Goal: Contribute content: Add original content to the website for others to see

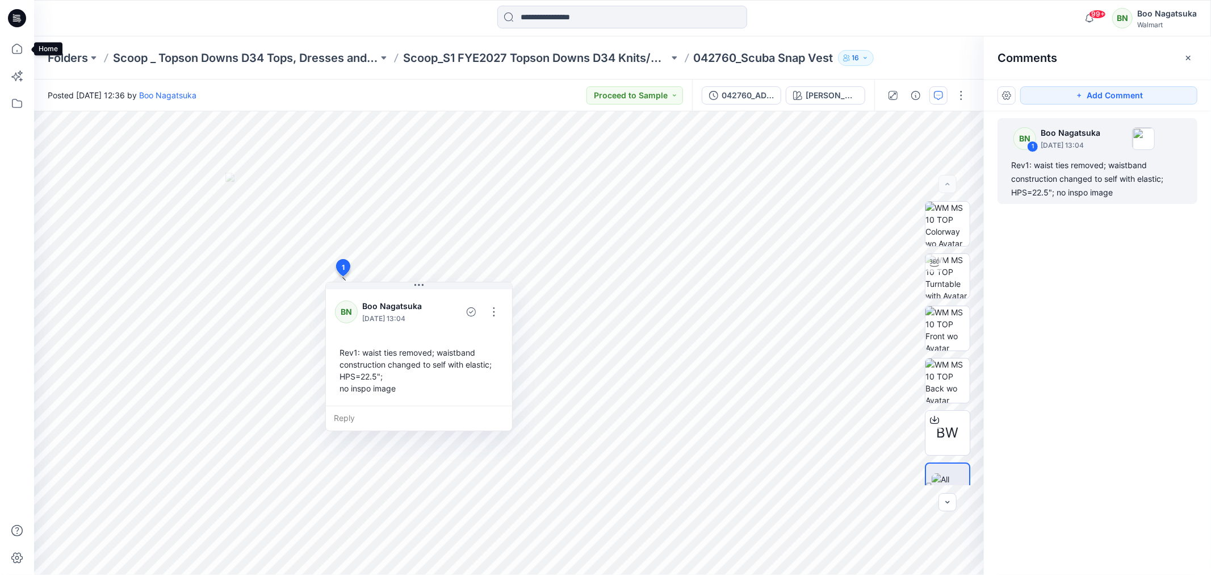
drag, startPoint x: 15, startPoint y: 48, endPoint x: 23, endPoint y: 62, distance: 16.8
click at [17, 48] on icon at bounding box center [17, 48] width 25 height 25
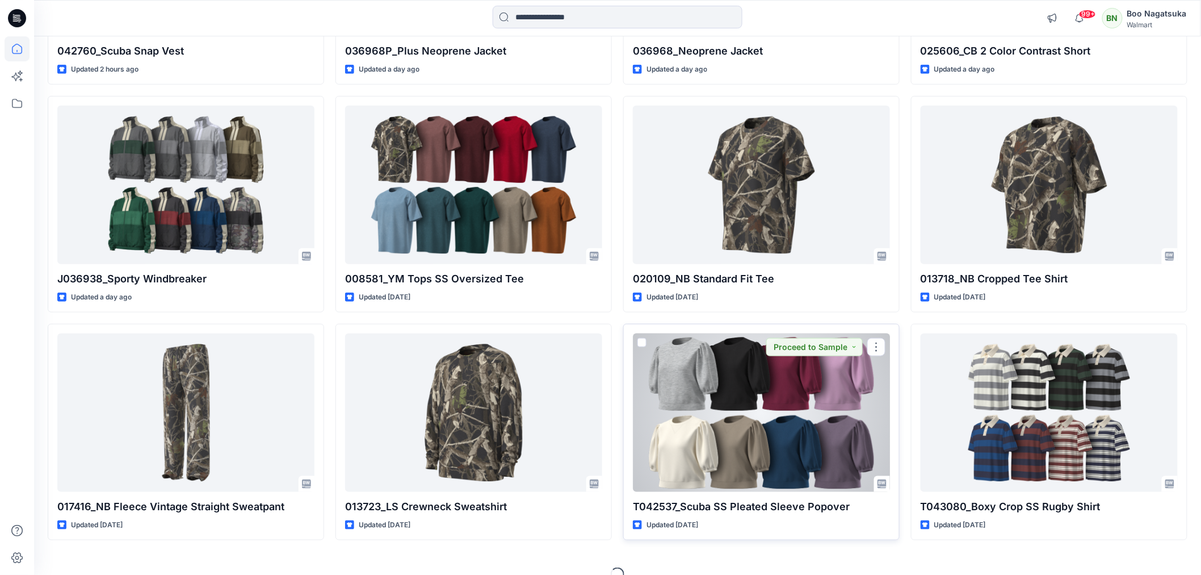
scroll to position [311, 0]
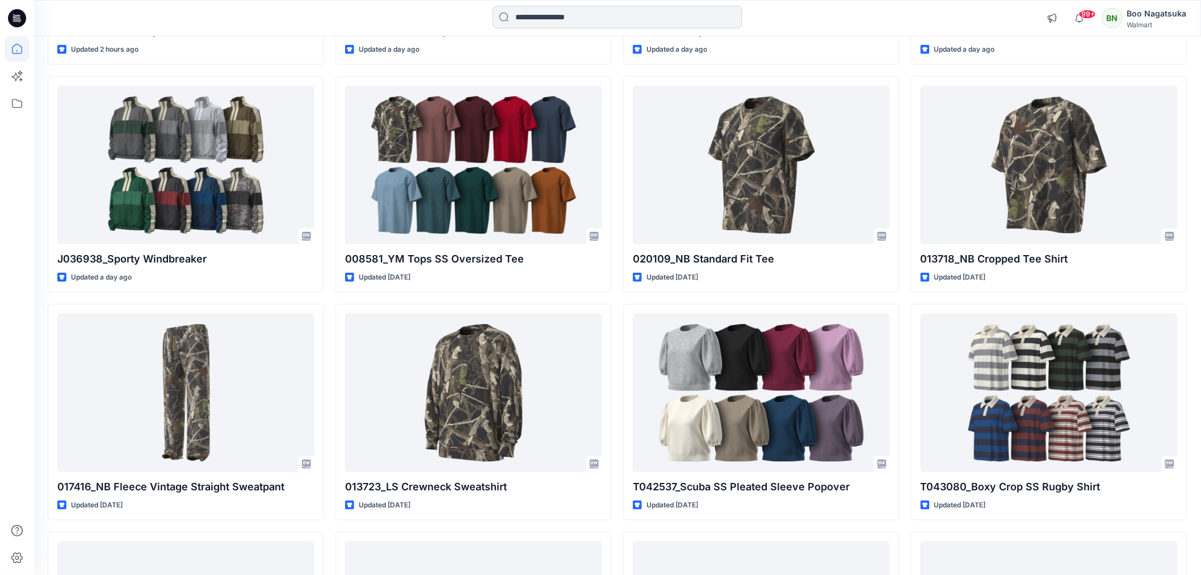
click at [540, 17] on input at bounding box center [618, 17] width 250 height 23
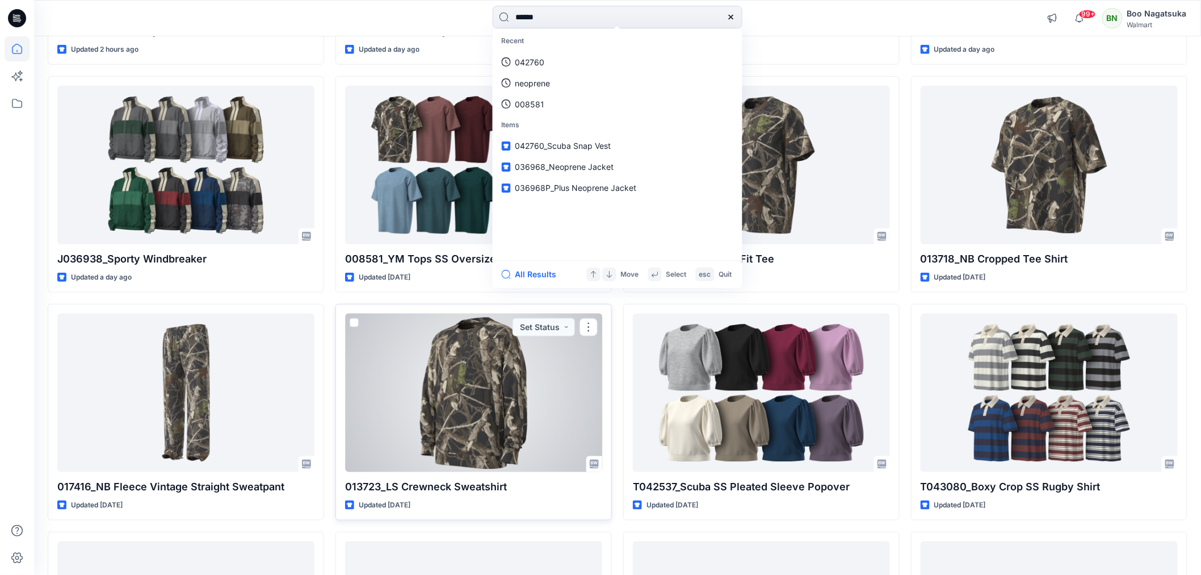
type input "*******"
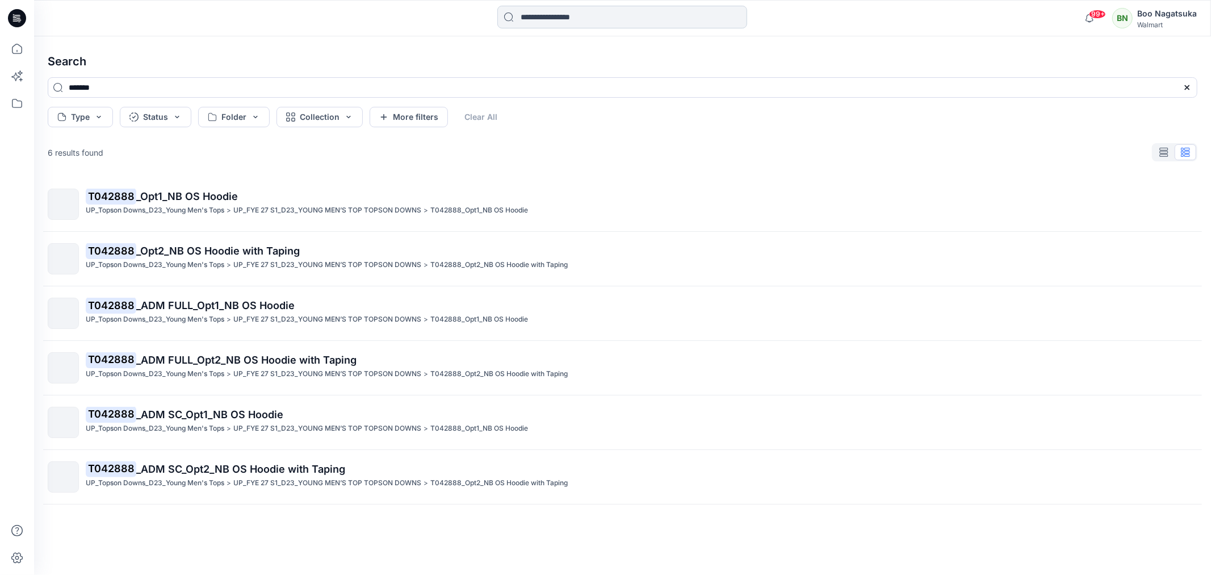
click at [558, 18] on input at bounding box center [622, 17] width 250 height 23
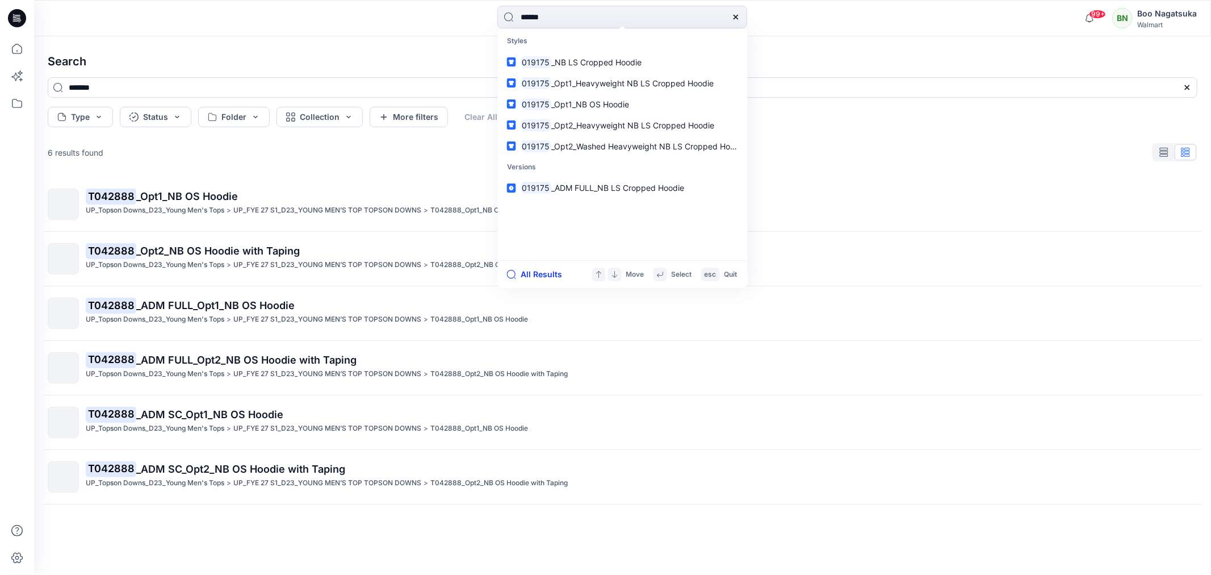
type input "******"
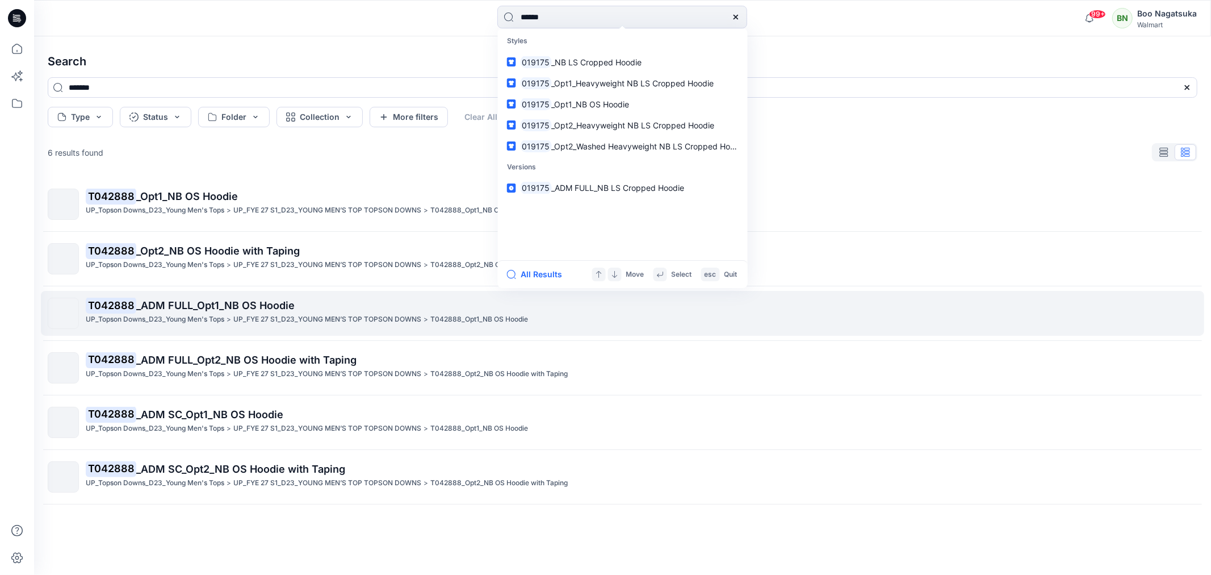
drag, startPoint x: 545, startPoint y: 273, endPoint x: 546, endPoint y: 294, distance: 21.0
click at [544, 273] on button "All Results" at bounding box center [538, 274] width 62 height 14
type input "******"
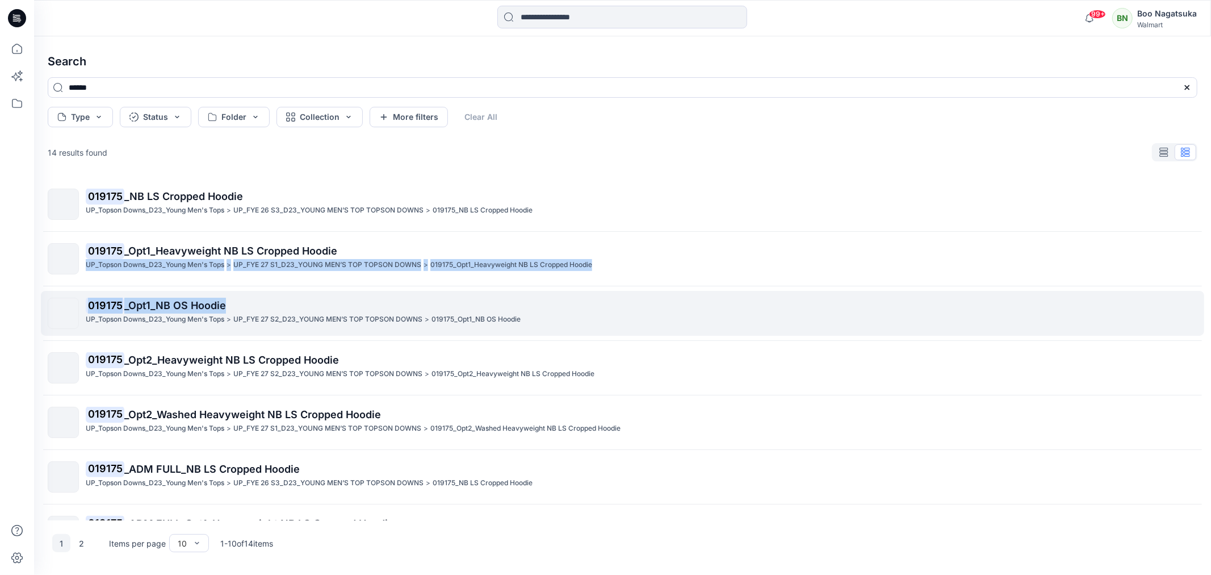
drag, startPoint x: 1207, startPoint y: 237, endPoint x: 1201, endPoint y: 292, distance: 56.0
click at [1201, 291] on div "Search ****** Type Status Folder Collection More filters Clear All 14 results f…" at bounding box center [622, 305] width 1177 height 538
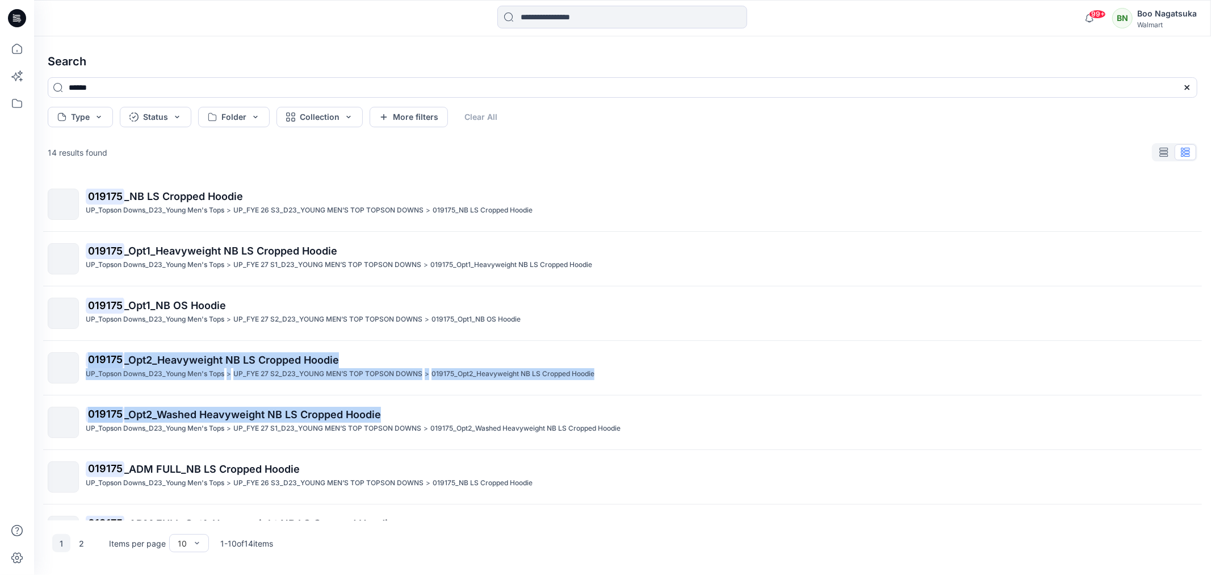
drag, startPoint x: 1208, startPoint y: 336, endPoint x: 1210, endPoint y: 412, distance: 76.1
click at [1210, 412] on div "Search ****** Type Status Folder Collection More filters Clear All 14 results f…" at bounding box center [622, 305] width 1177 height 538
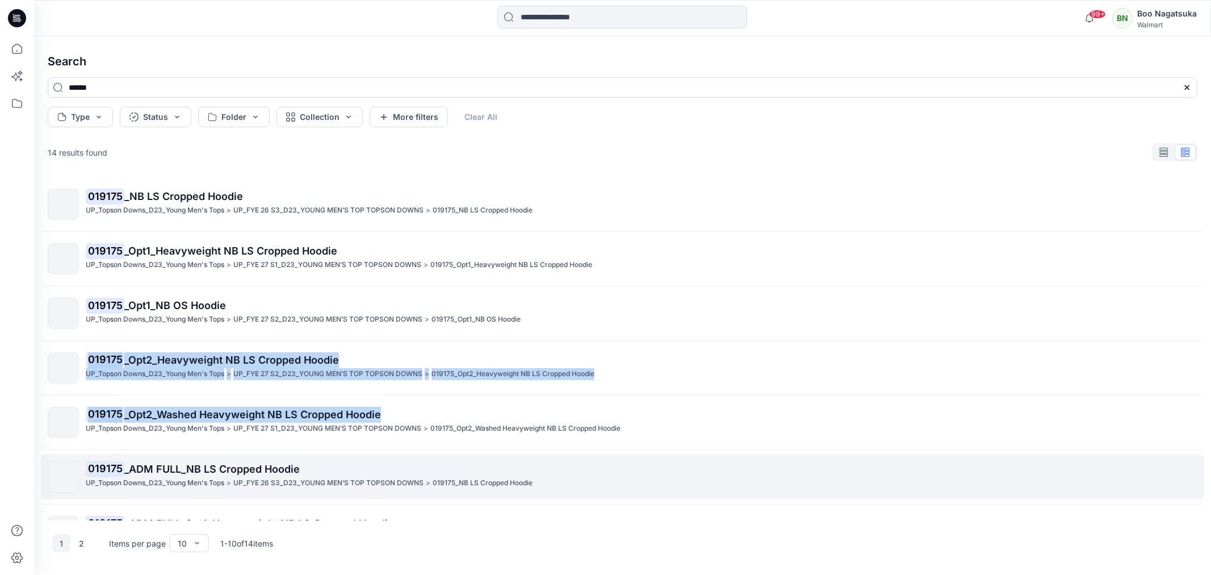
click at [1083, 483] on div "UP_Topson Downs_D23_Young Men's Tops > UP_FYE 26 S3_D23_YOUNG MEN’S TOP TOPSON …" at bounding box center [641, 483] width 1111 height 12
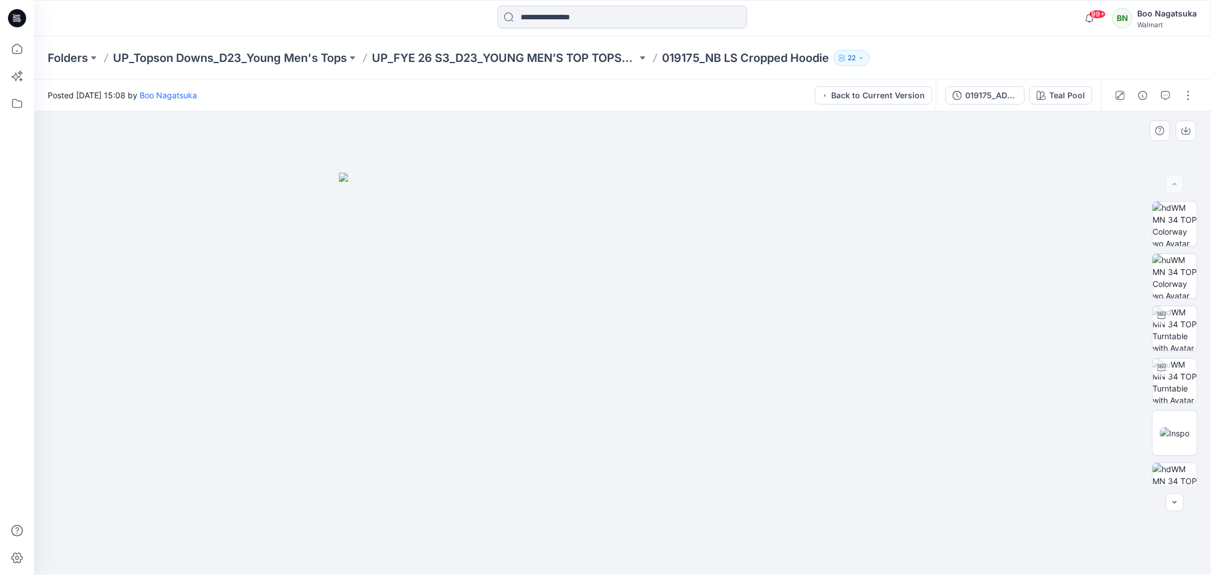
drag, startPoint x: 554, startPoint y: 17, endPoint x: 566, endPoint y: 25, distance: 14.8
click at [554, 18] on input at bounding box center [622, 17] width 250 height 23
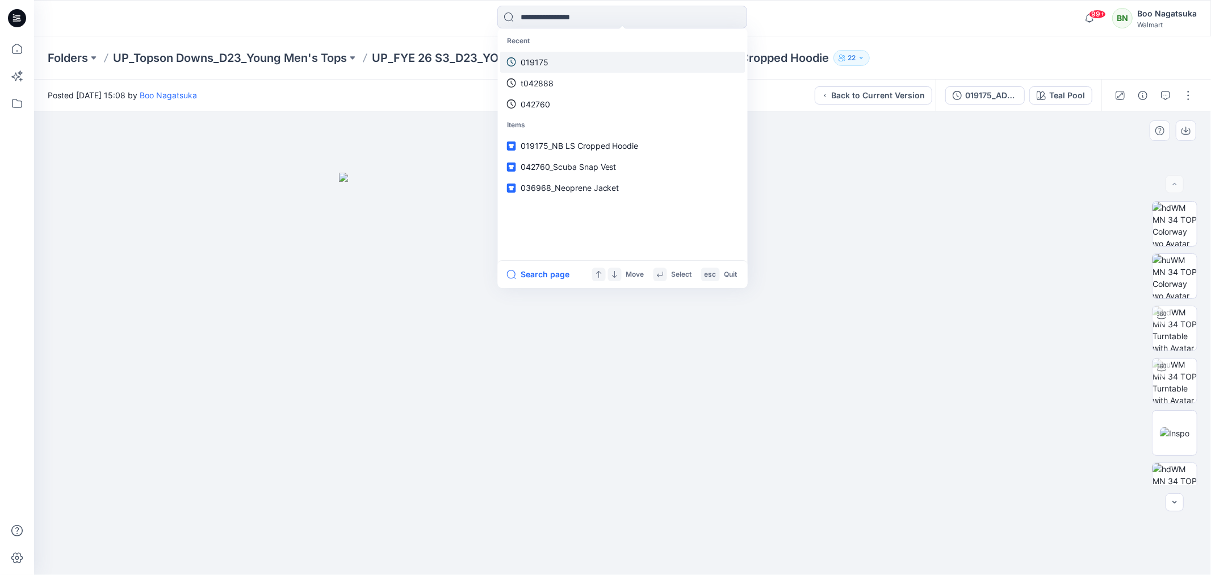
click at [576, 62] on link "019175" at bounding box center [622, 62] width 245 height 21
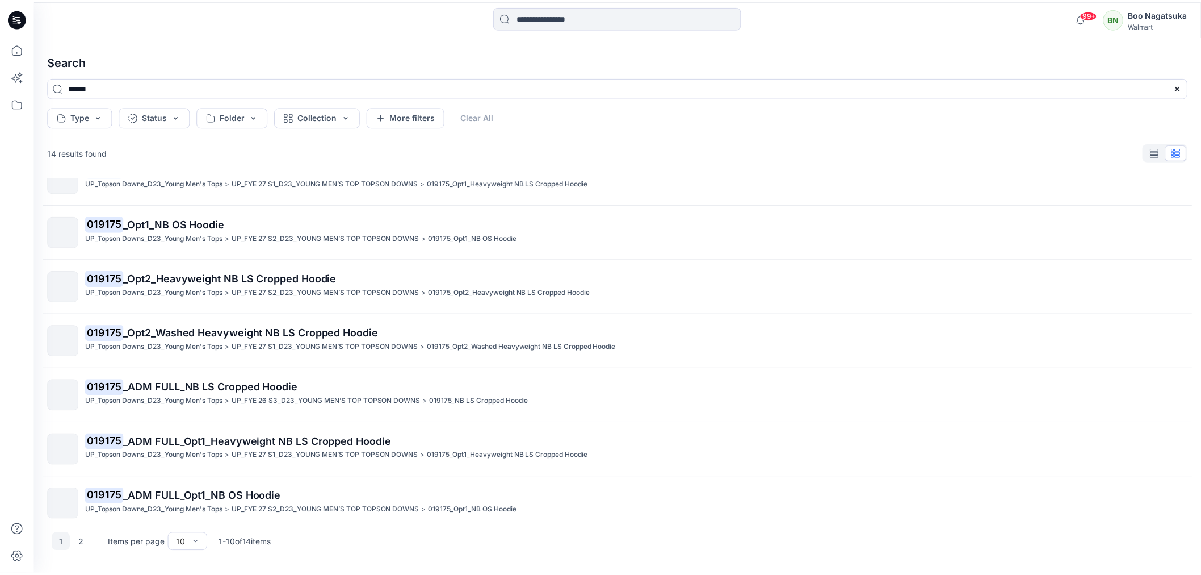
scroll to position [78, 0]
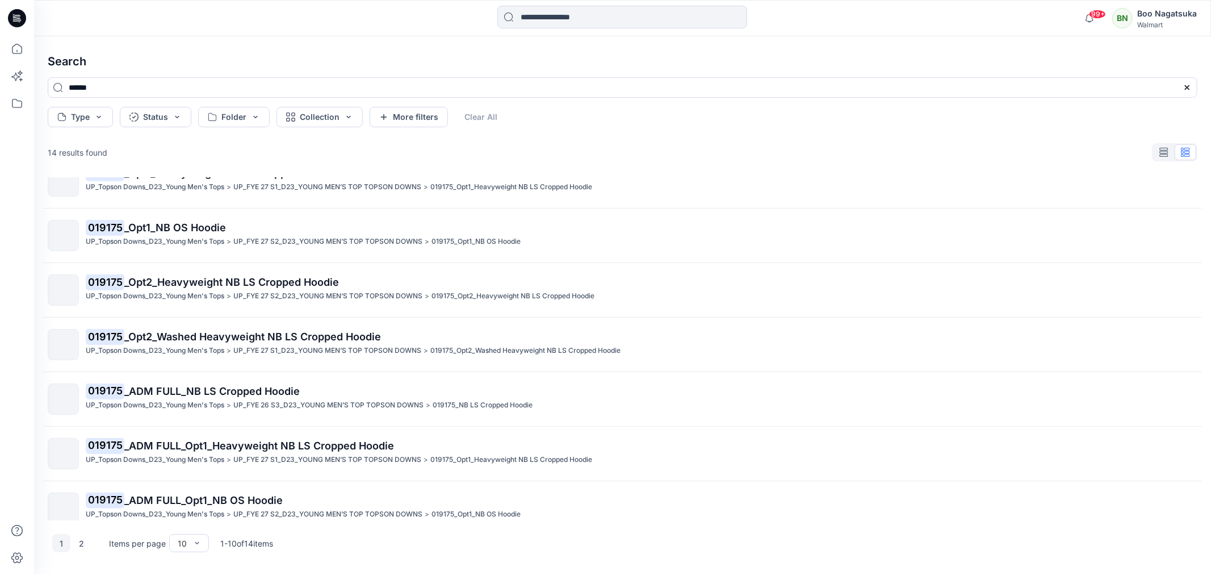
click at [287, 337] on span "_Opt2_Washed Heavyweight NB LS Cropped Hoodie" at bounding box center [252, 336] width 257 height 12
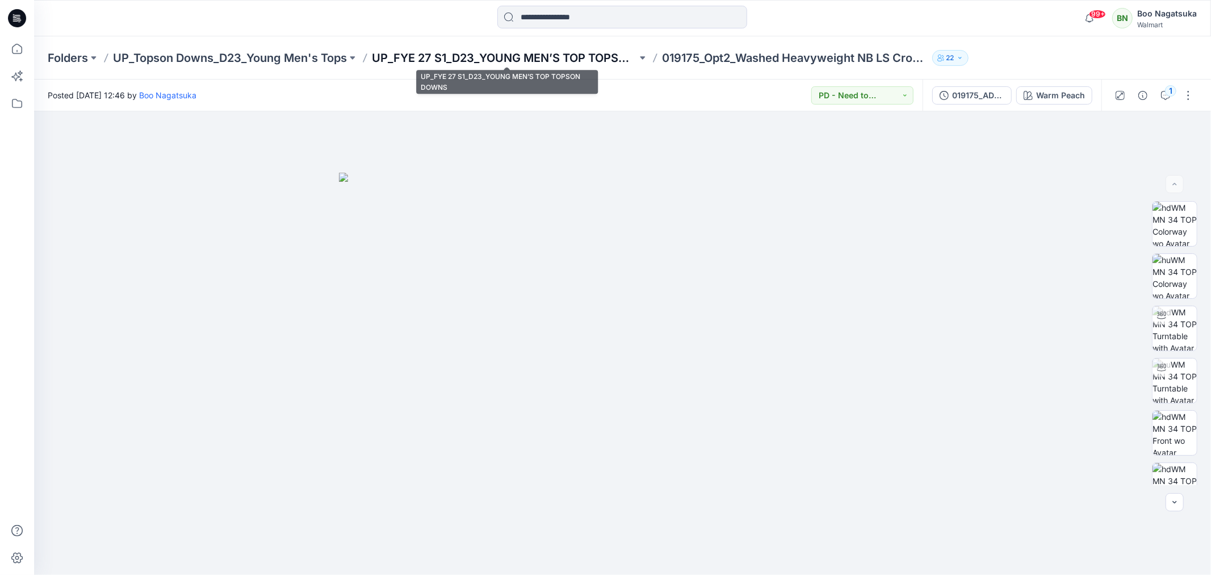
click at [512, 58] on p "UP_FYE 27 S1_D23_YOUNG MEN’S TOP TOPSON DOWNS" at bounding box center [504, 58] width 265 height 16
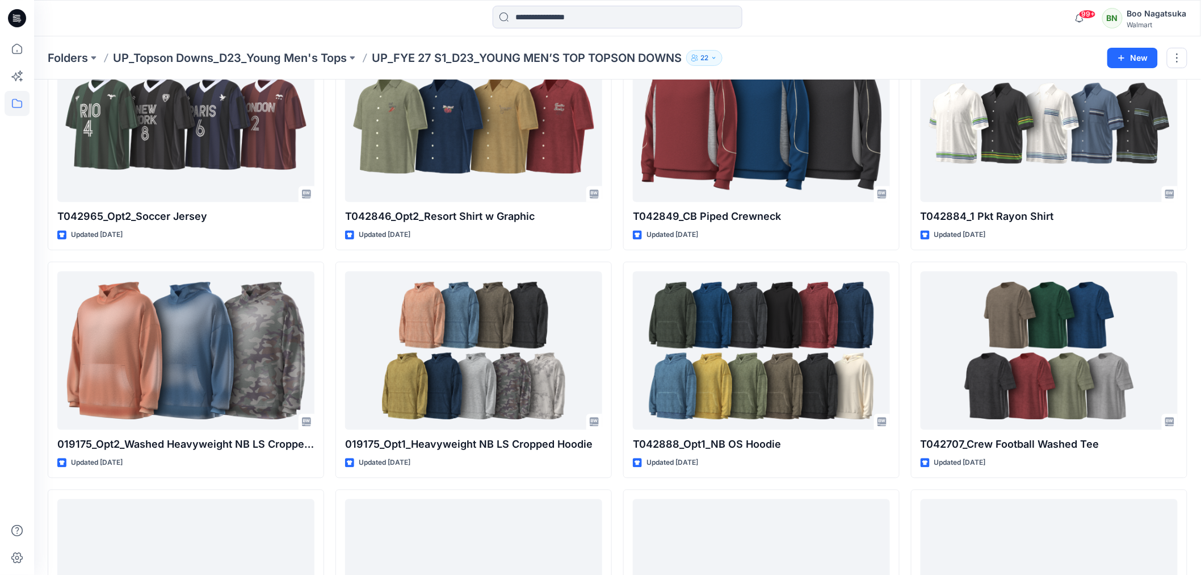
scroll to position [783, 0]
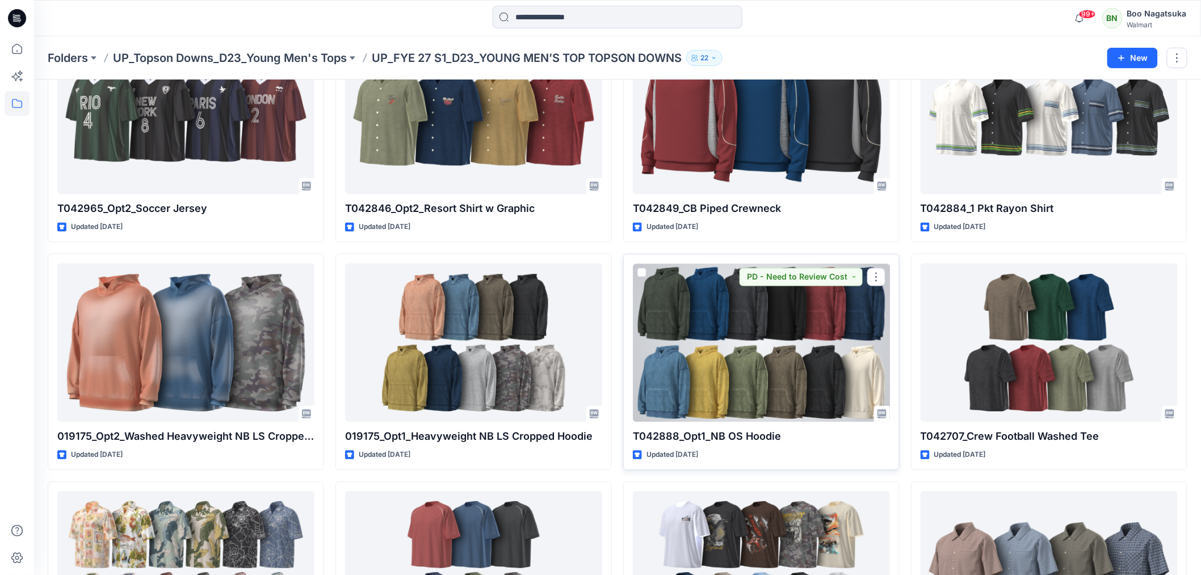
click at [812, 401] on div at bounding box center [761, 342] width 257 height 158
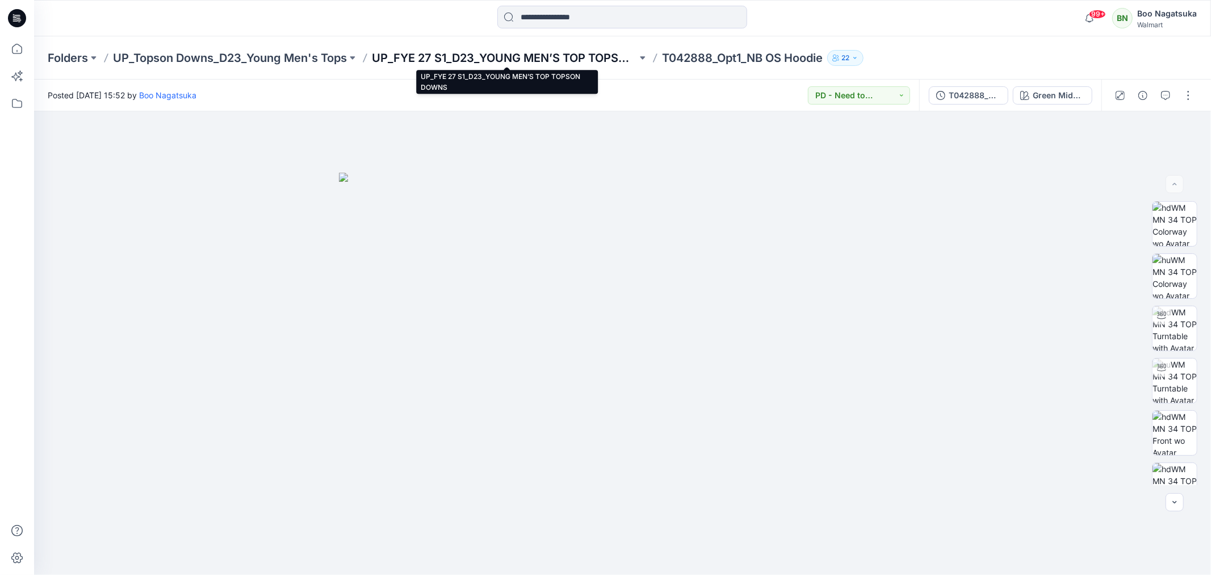
click at [416, 60] on p "UP_FYE 27 S1_D23_YOUNG MEN’S TOP TOPSON DOWNS" at bounding box center [504, 58] width 265 height 16
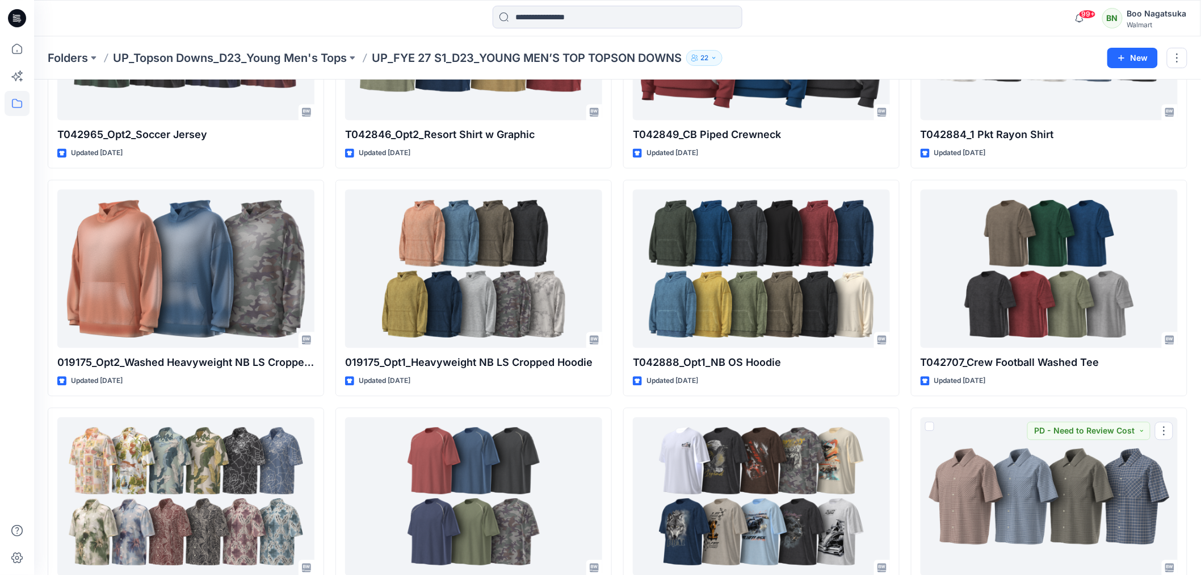
scroll to position [820, 0]
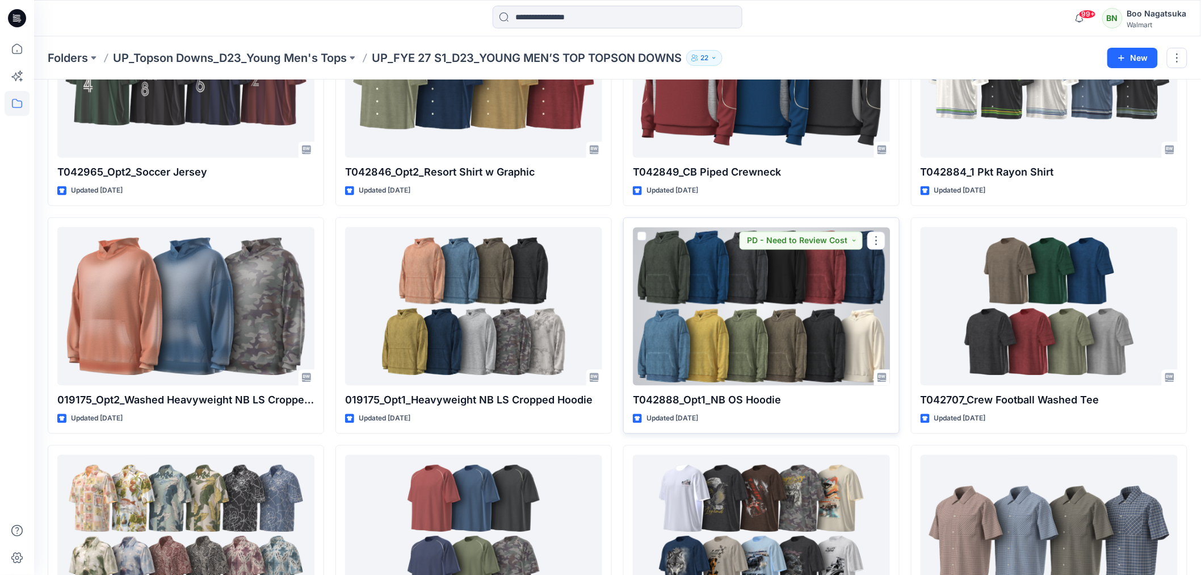
click at [824, 325] on div at bounding box center [761, 306] width 257 height 158
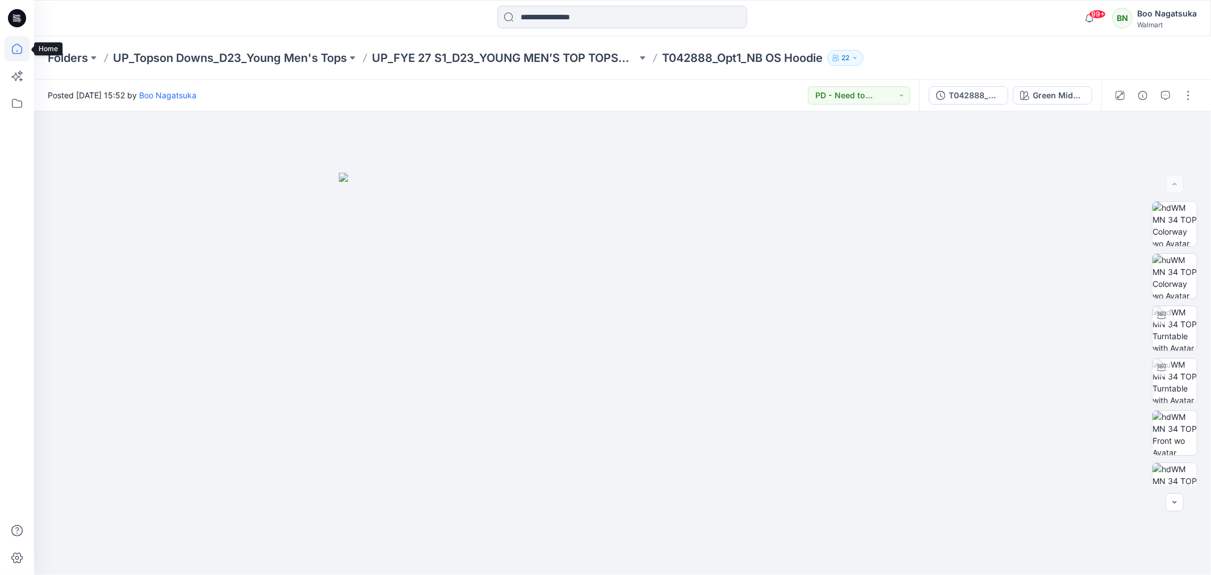
click at [16, 47] on icon at bounding box center [17, 48] width 25 height 25
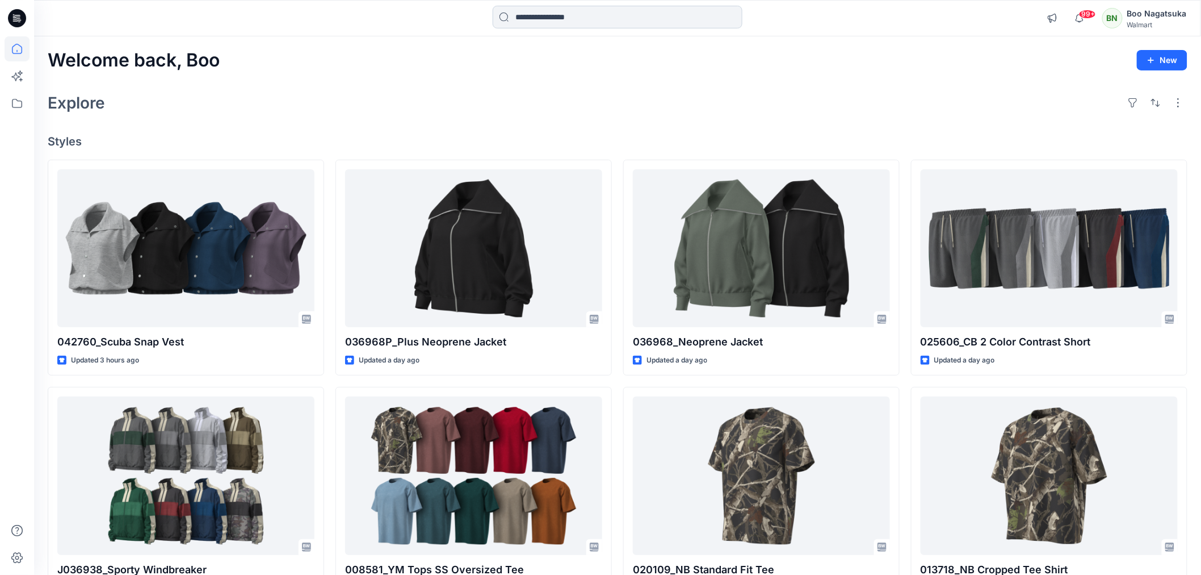
drag, startPoint x: 566, startPoint y: 14, endPoint x: 568, endPoint y: 24, distance: 10.4
click at [566, 15] on input at bounding box center [618, 17] width 250 height 23
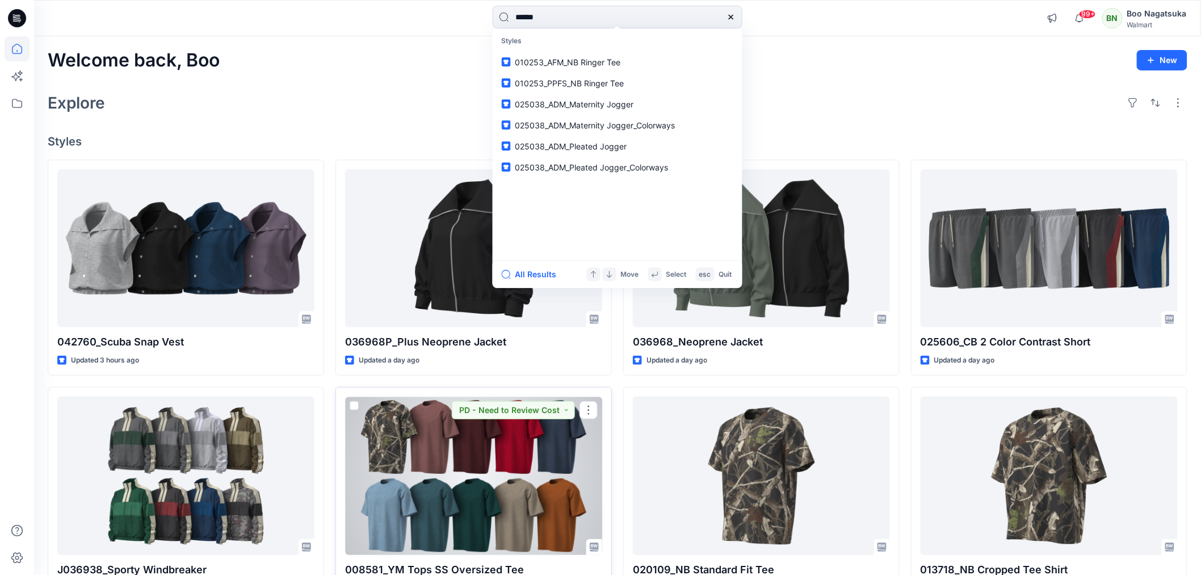
type input "******"
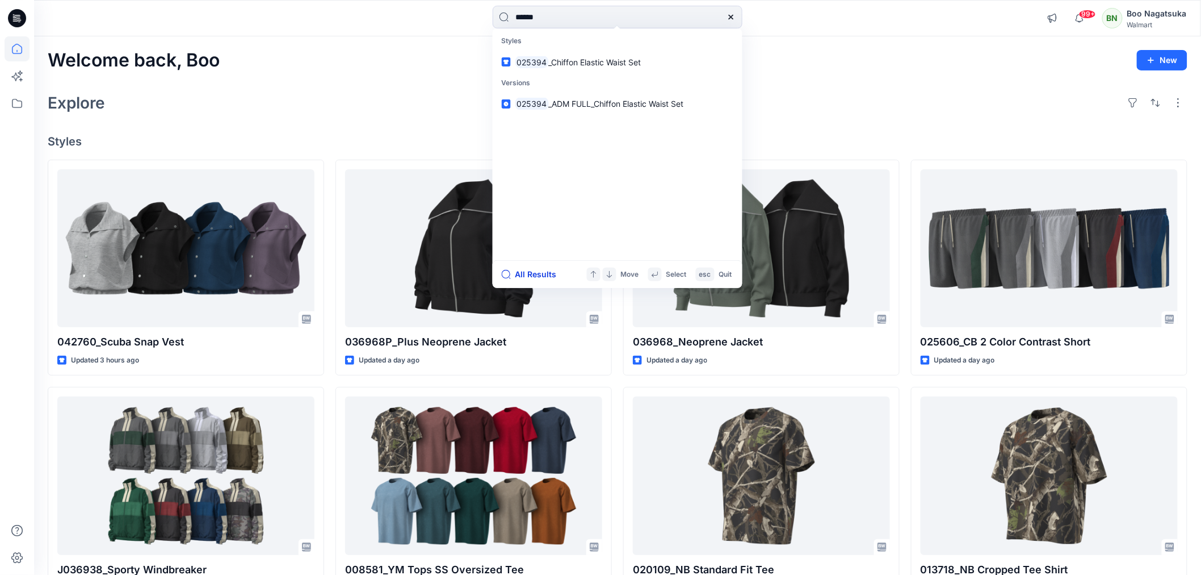
click at [526, 274] on button "All Results" at bounding box center [533, 274] width 62 height 14
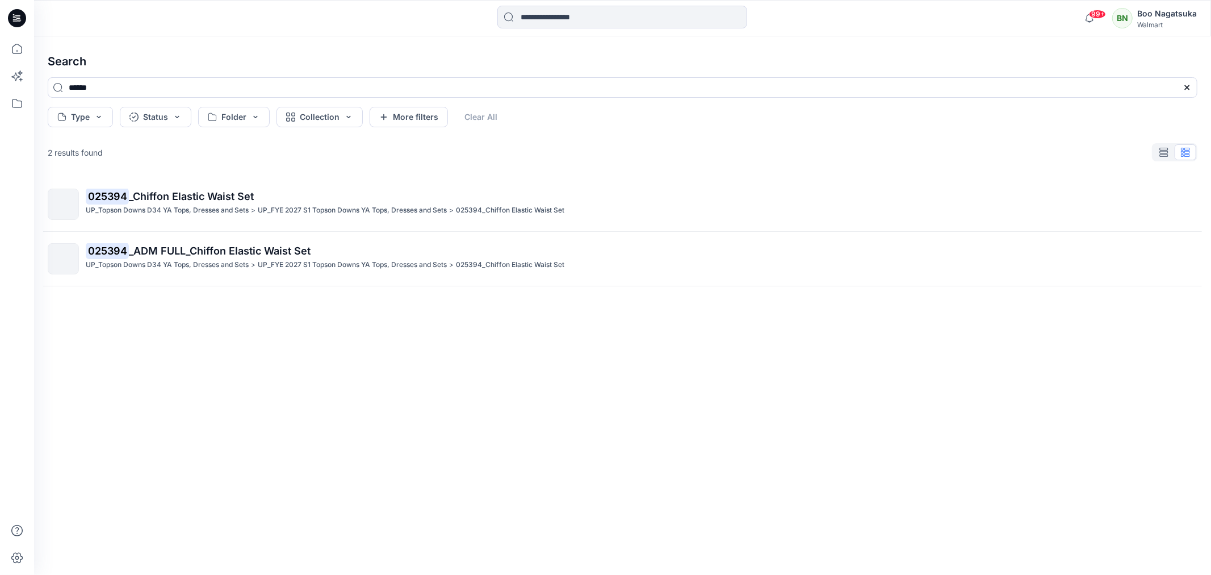
click at [212, 195] on span "_Chiffon Elastic Waist Set" at bounding box center [191, 196] width 125 height 12
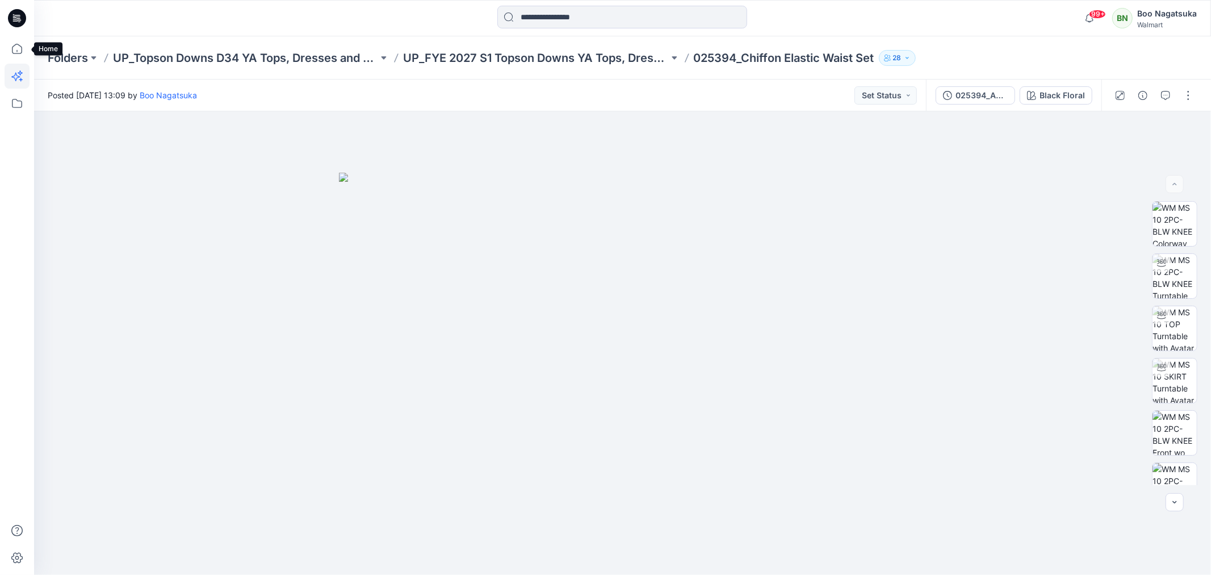
drag, startPoint x: 14, startPoint y: 48, endPoint x: 23, endPoint y: 63, distance: 17.5
click at [16, 49] on icon at bounding box center [17, 48] width 25 height 25
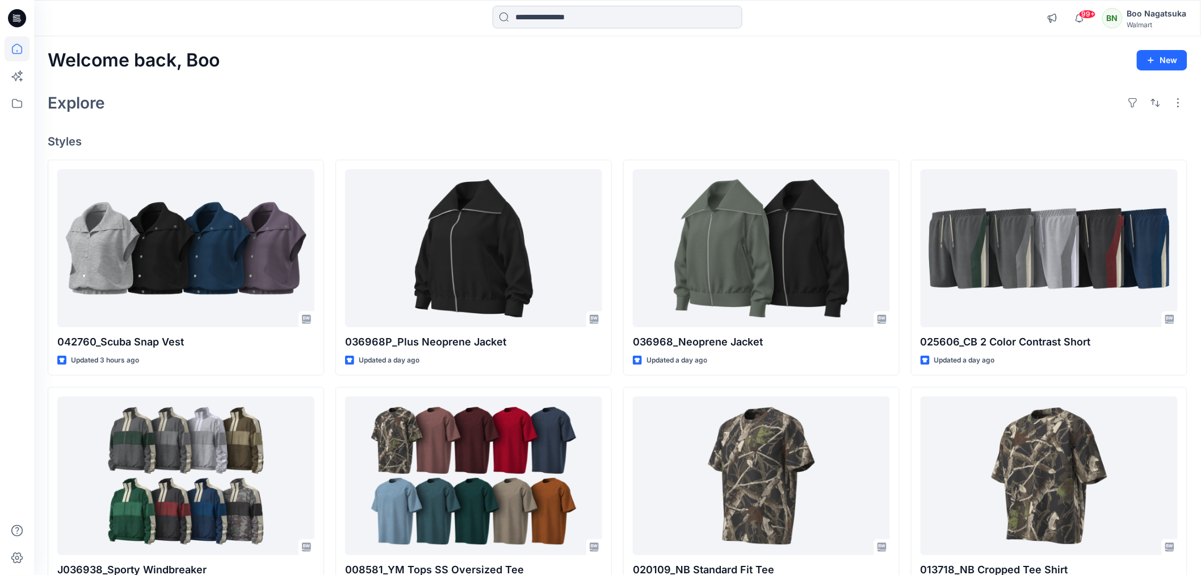
click at [530, 18] on input at bounding box center [618, 17] width 250 height 23
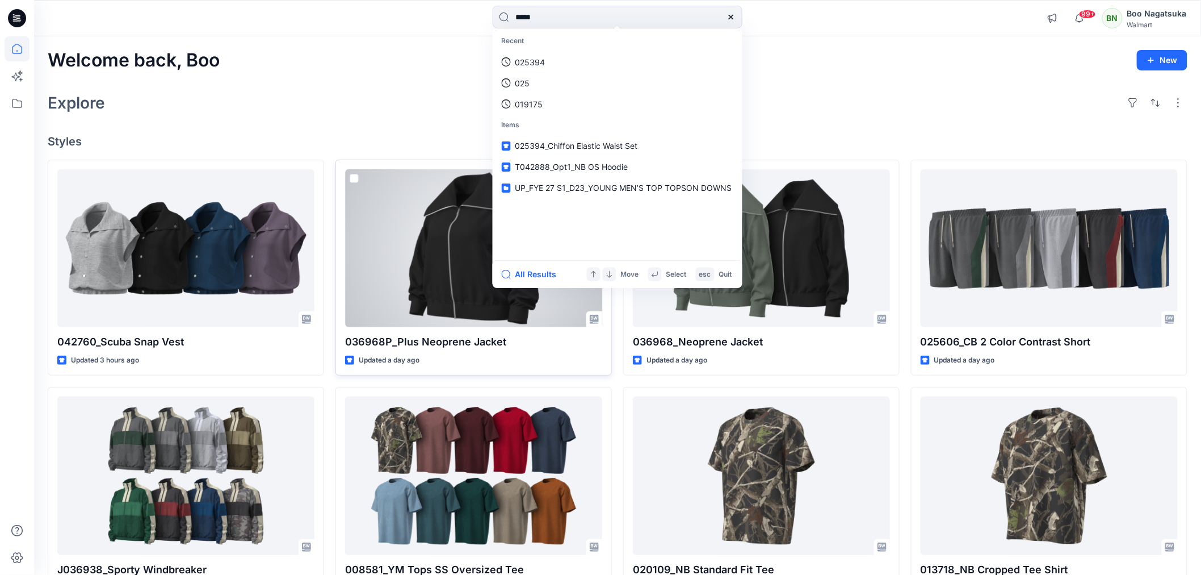
type input "******"
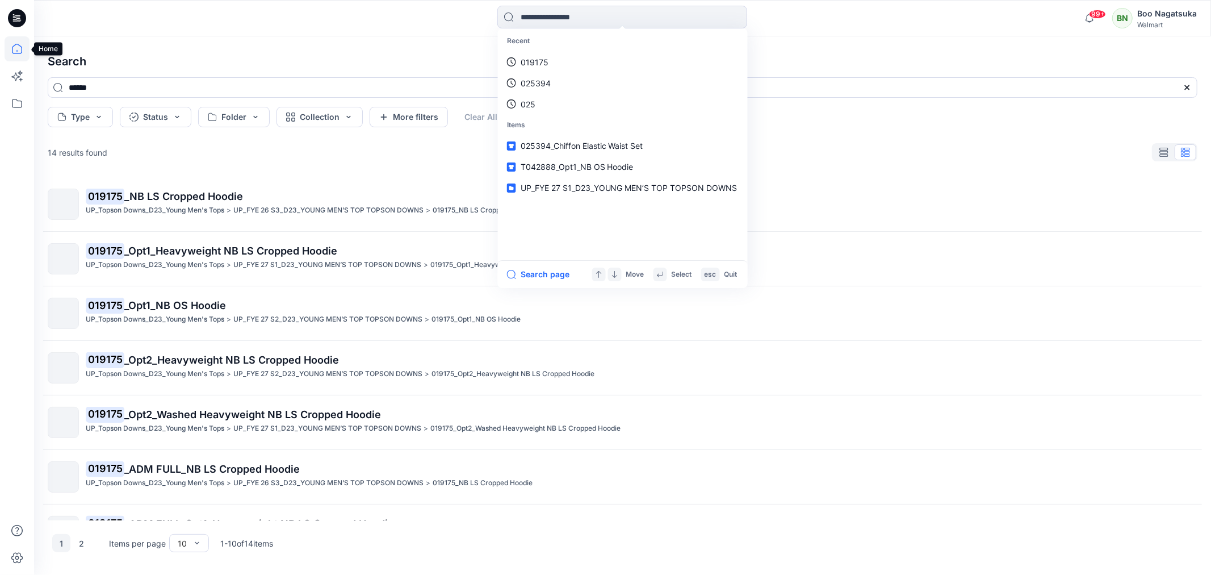
click at [14, 44] on icon at bounding box center [17, 48] width 25 height 25
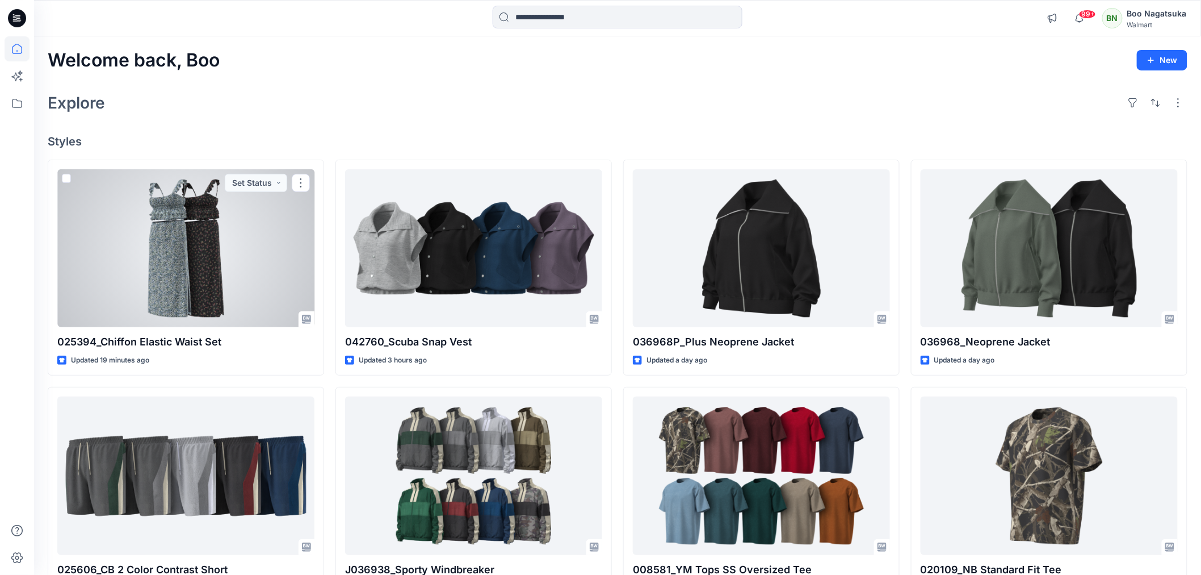
click at [246, 256] on div at bounding box center [185, 248] width 257 height 158
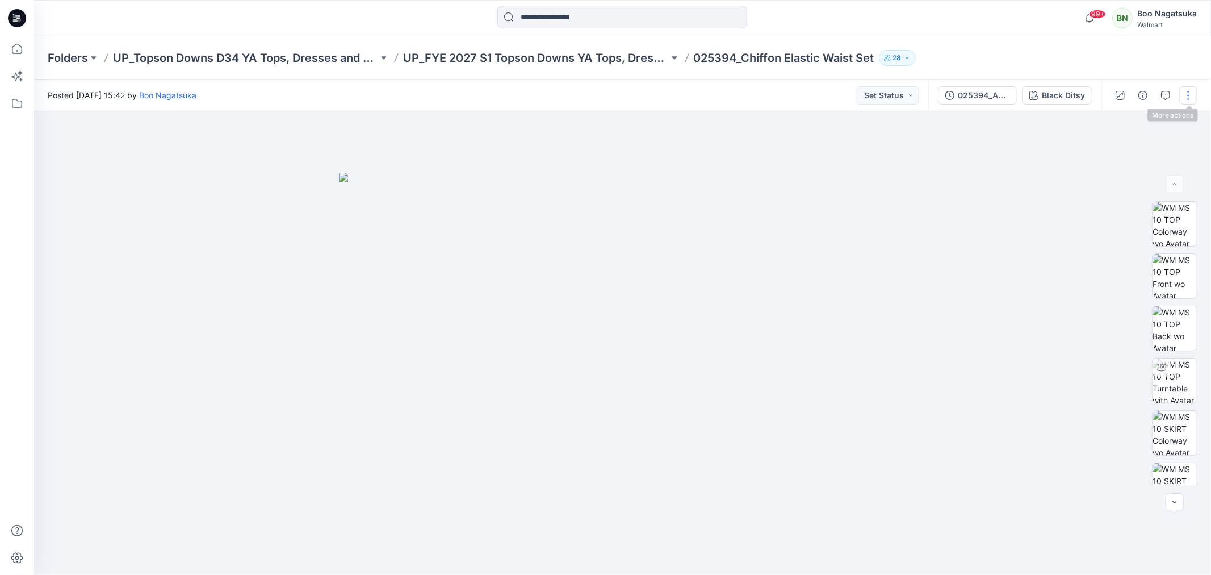
click at [1189, 92] on button "button" at bounding box center [1188, 95] width 18 height 18
click at [1113, 151] on p "Edit" at bounding box center [1116, 153] width 14 height 12
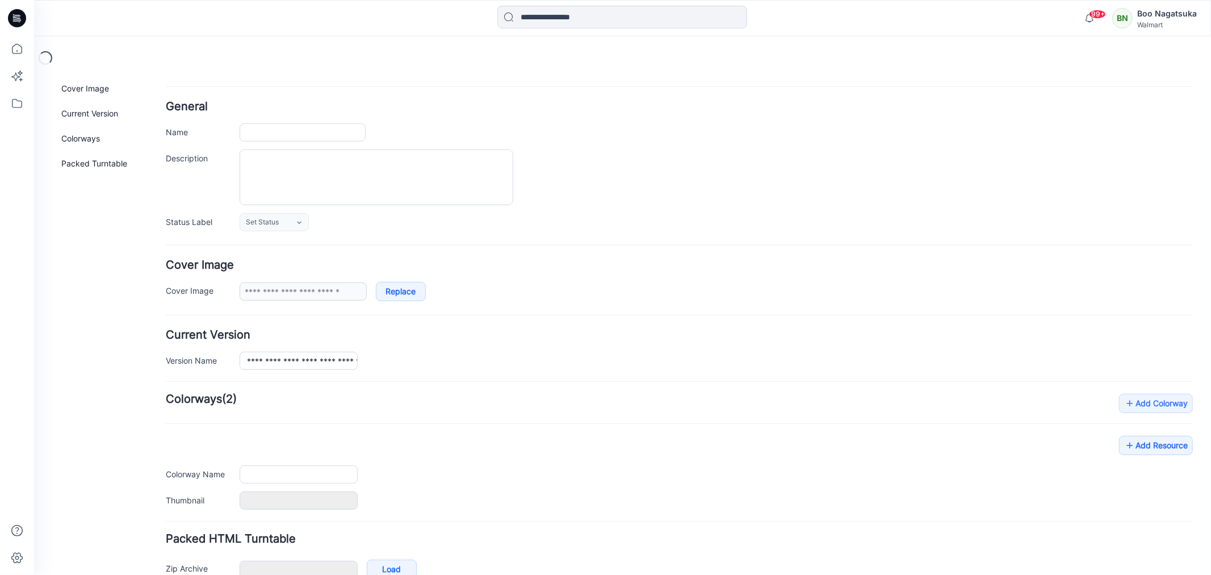
type input "**********"
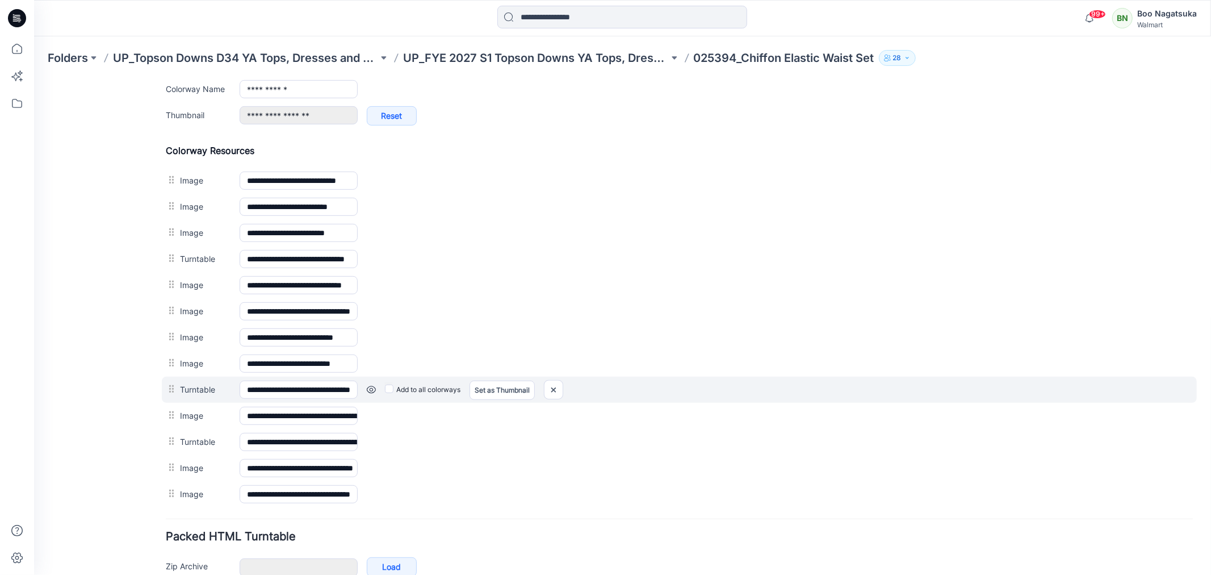
scroll to position [485, 0]
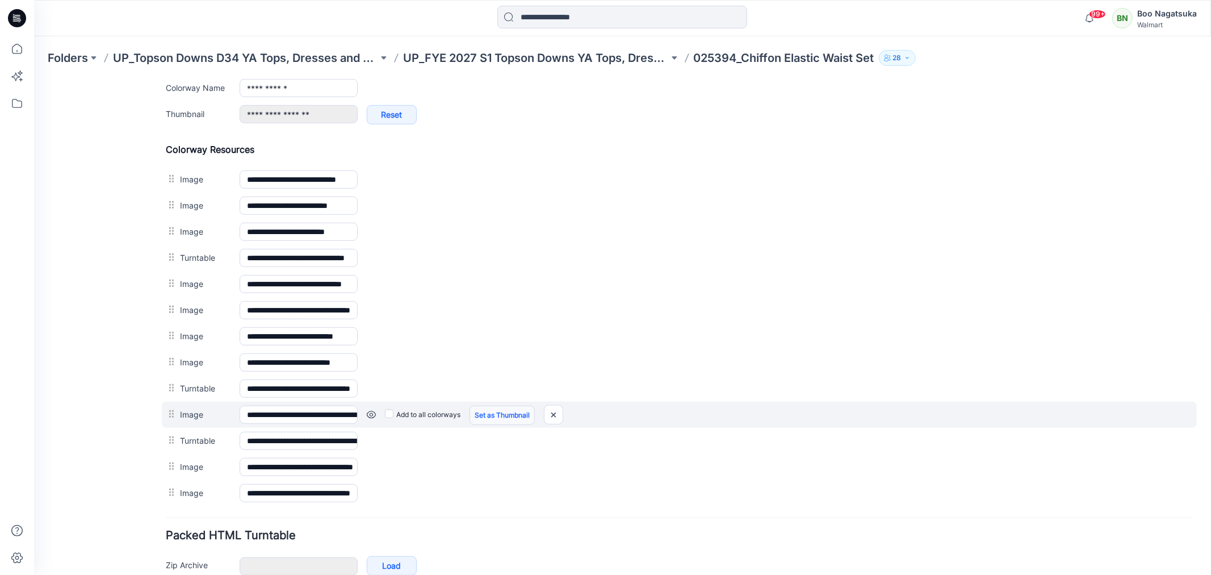
click at [33, 79] on link "Set as Thumbnail" at bounding box center [33, 79] width 0 height 0
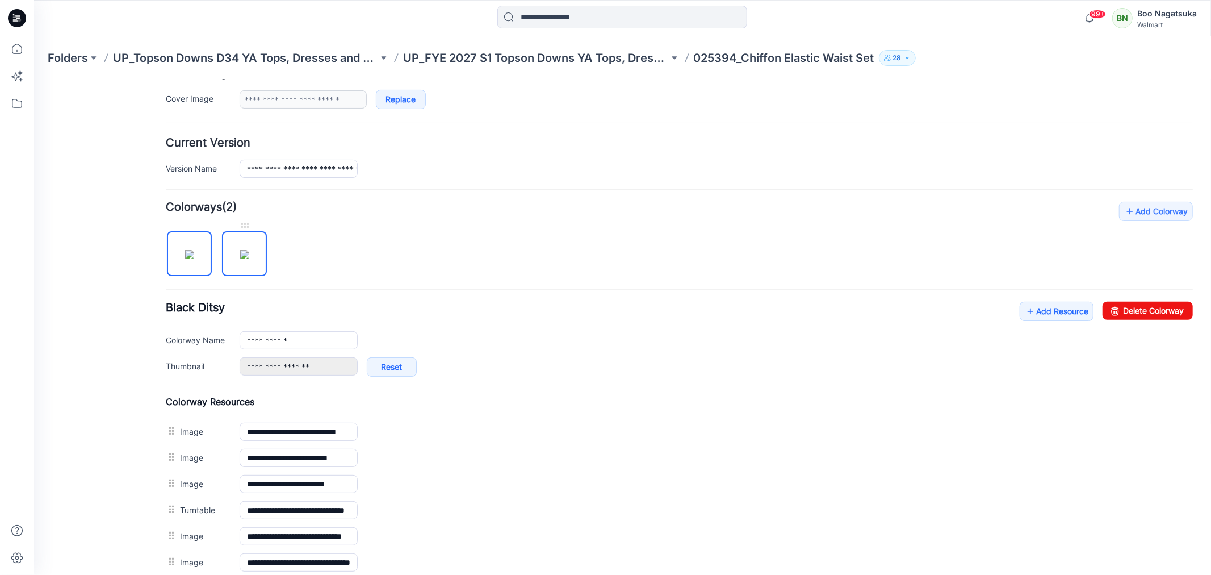
click at [247, 253] on img at bounding box center [244, 253] width 9 height 9
type input "**********"
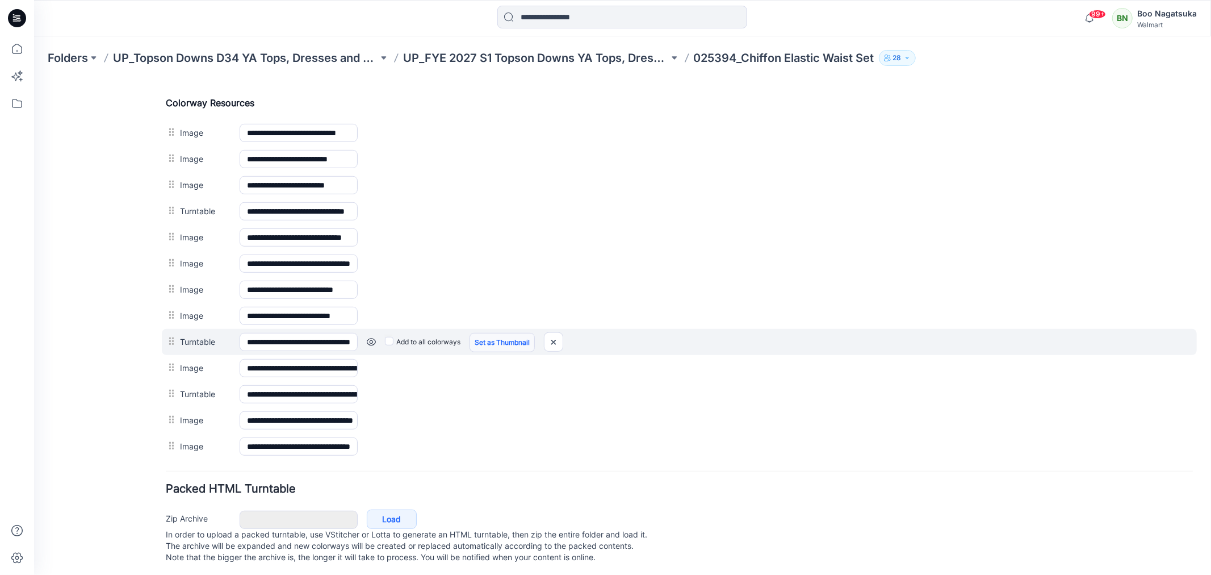
scroll to position [549, 0]
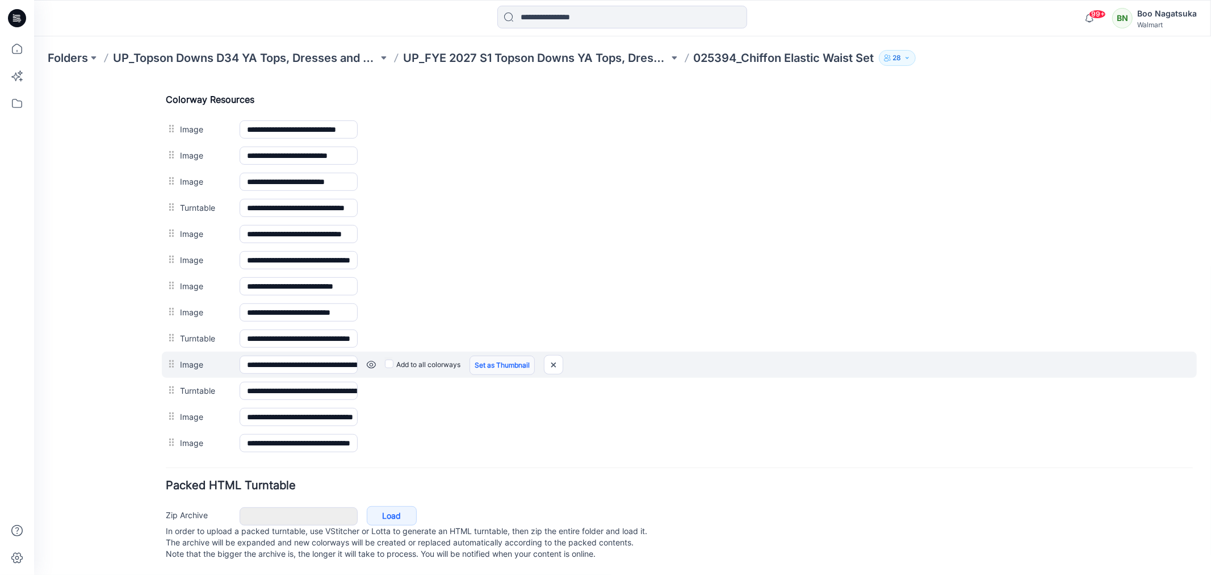
click at [33, 79] on link "Set as Thumbnail" at bounding box center [33, 79] width 0 height 0
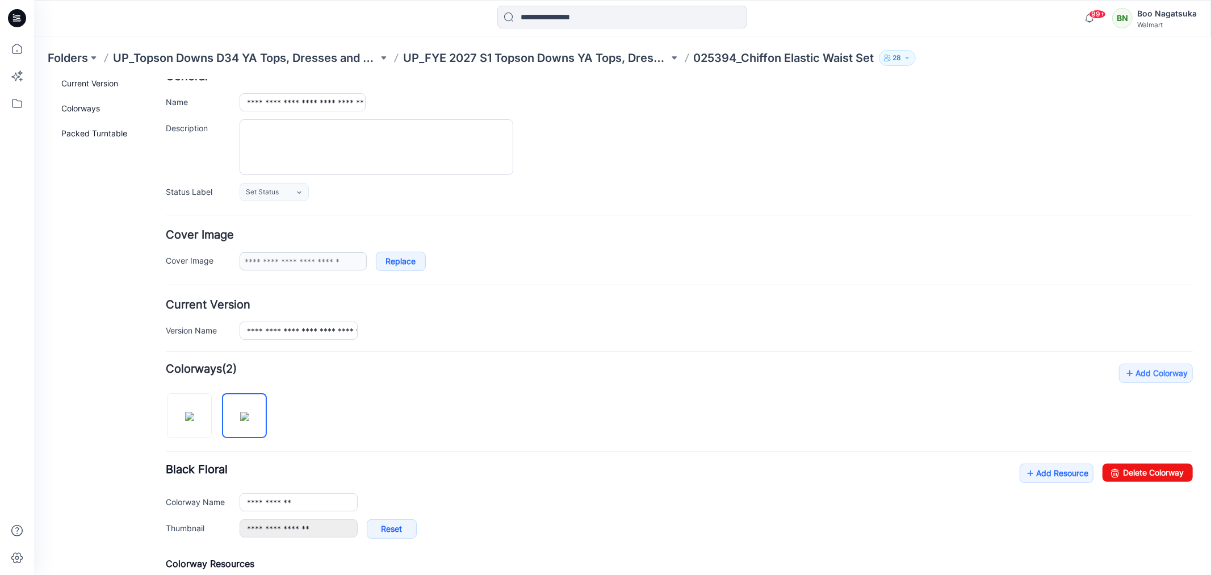
scroll to position [0, 0]
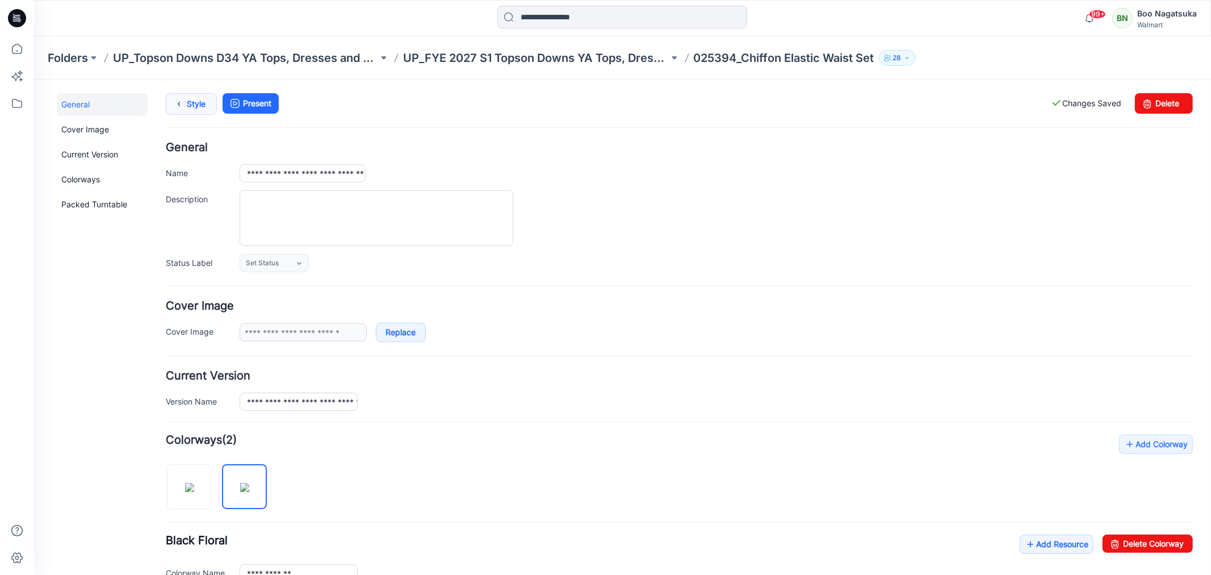
drag, startPoint x: 192, startPoint y: 102, endPoint x: 197, endPoint y: 111, distance: 10.2
click at [193, 102] on link "Style" at bounding box center [190, 104] width 51 height 22
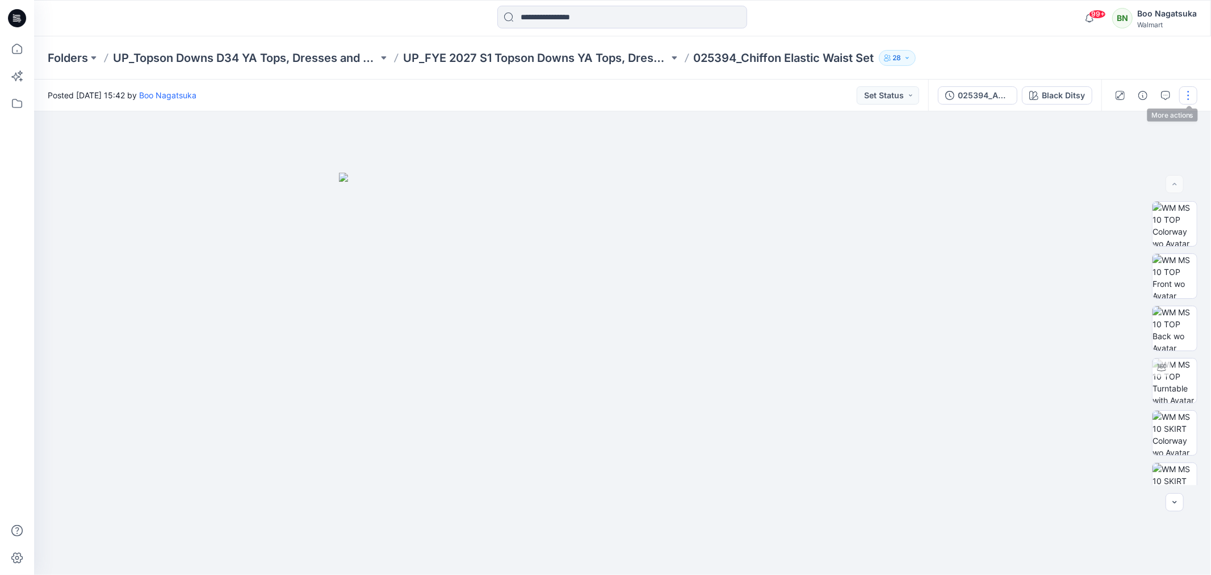
click at [1190, 93] on button "button" at bounding box center [1188, 95] width 18 height 18
click at [1112, 149] on p "Edit" at bounding box center [1116, 153] width 14 height 12
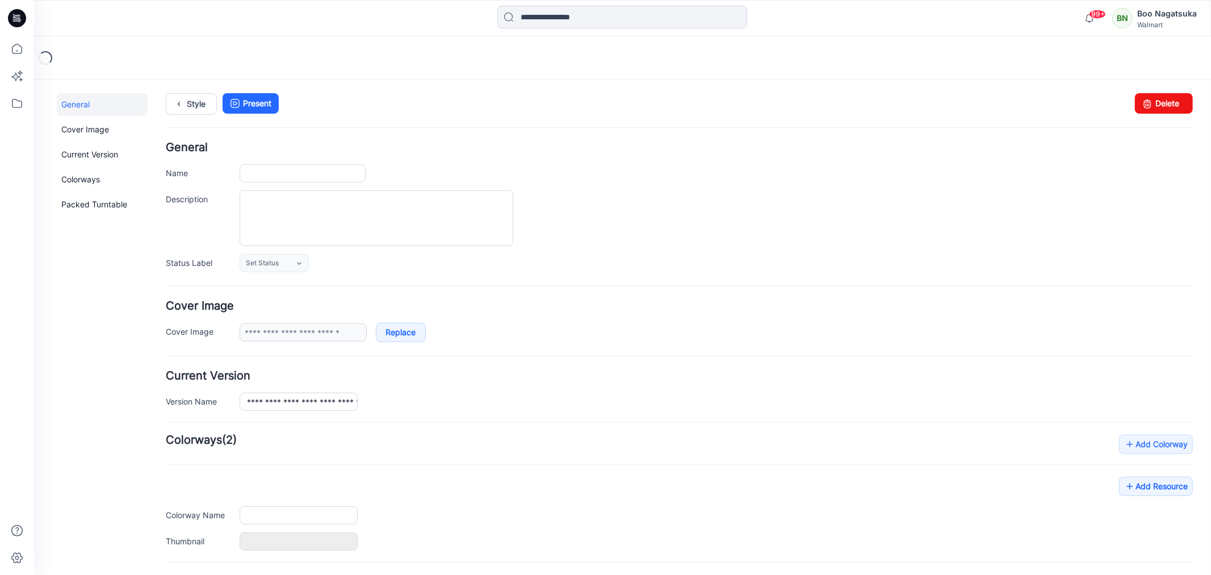
type input "**********"
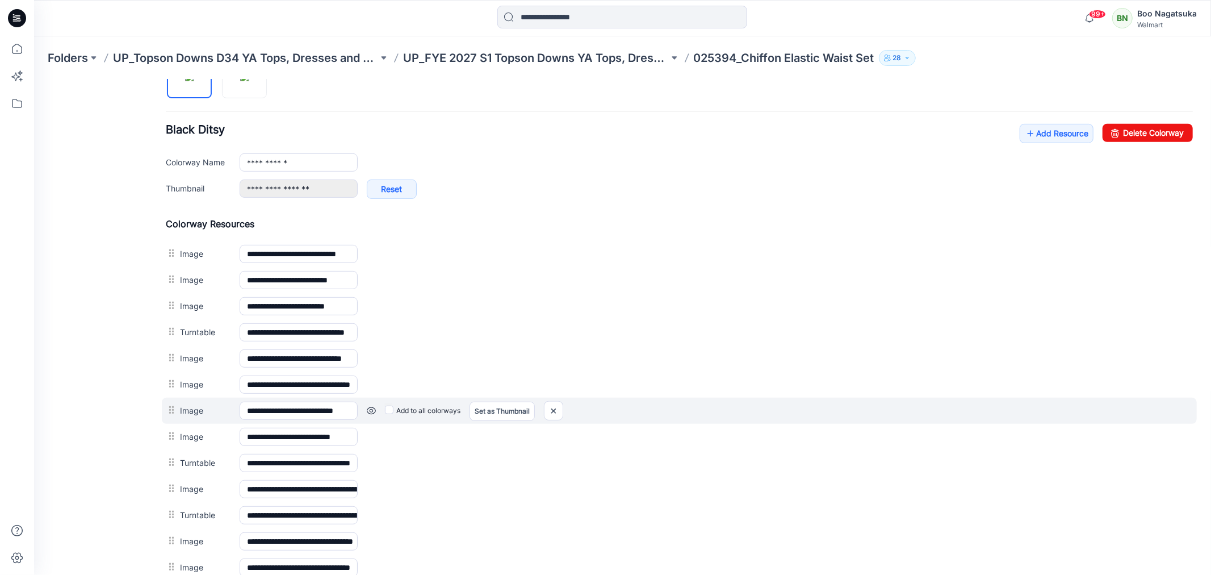
scroll to position [441, 0]
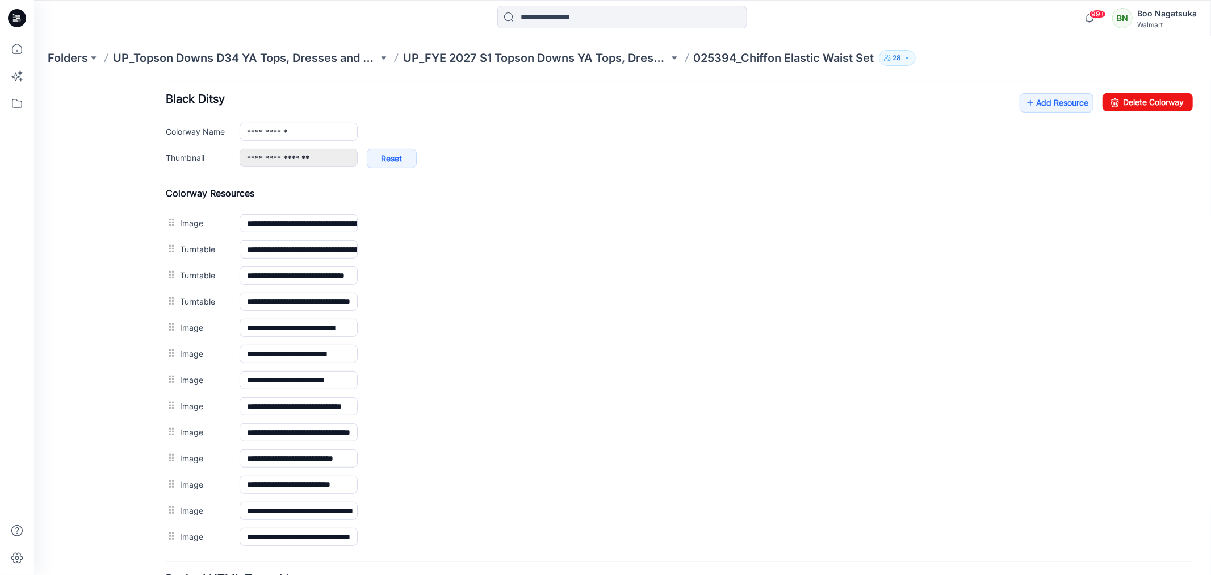
click at [102, 458] on div "General Cover Image Current Version Colorways Packed Turntable" at bounding box center [101, 159] width 91 height 1016
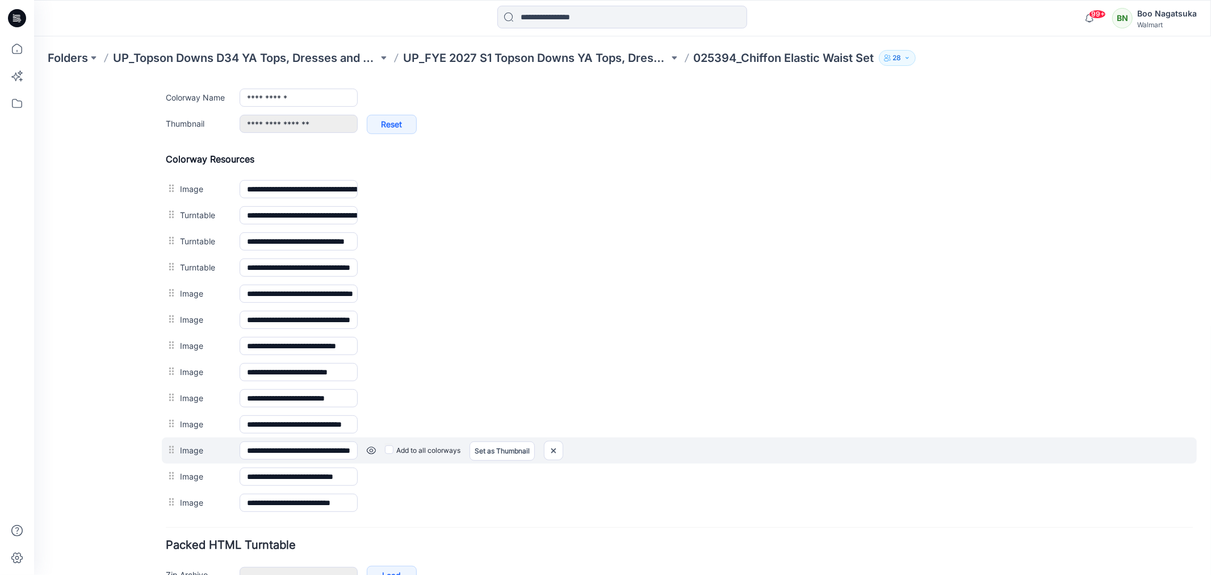
scroll to position [504, 0]
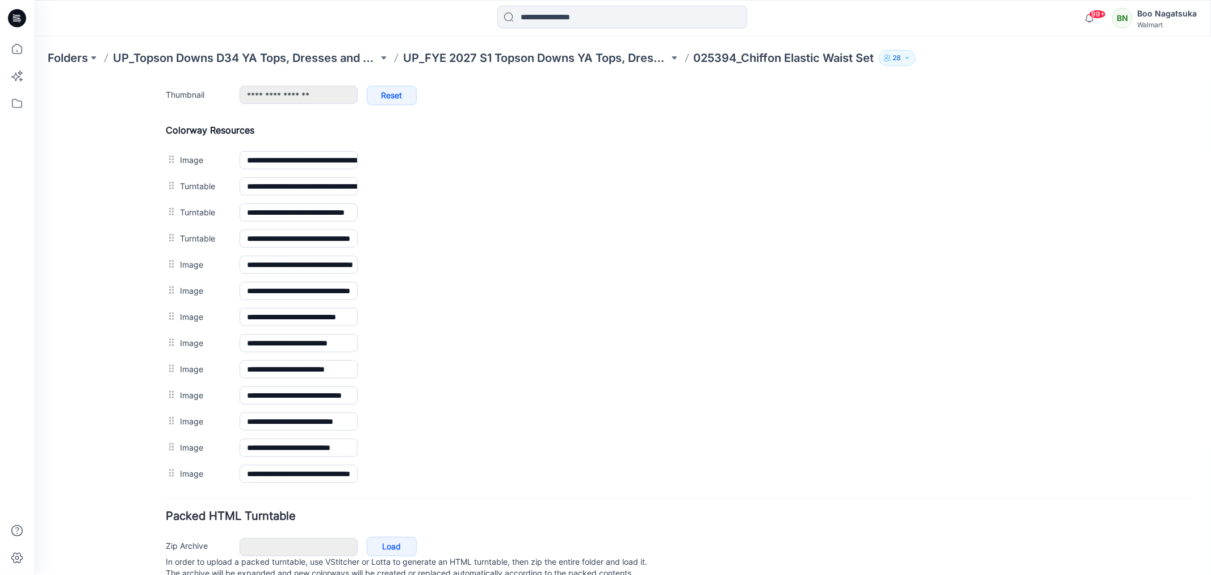
drag, startPoint x: 107, startPoint y: 538, endPoint x: 116, endPoint y: 530, distance: 11.3
click at [108, 536] on div "General Cover Image Current Version Colorways Packed Turntable" at bounding box center [101, 96] width 91 height 1016
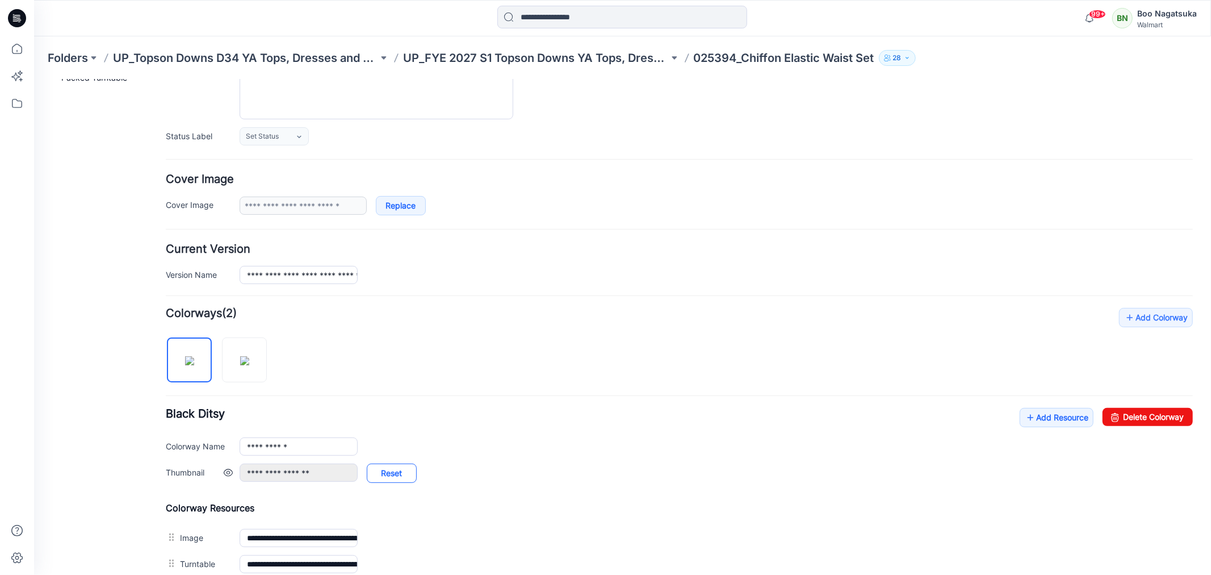
scroll to position [126, 0]
drag, startPoint x: 250, startPoint y: 366, endPoint x: 258, endPoint y: 361, distance: 9.4
click at [249, 365] on img at bounding box center [244, 360] width 9 height 9
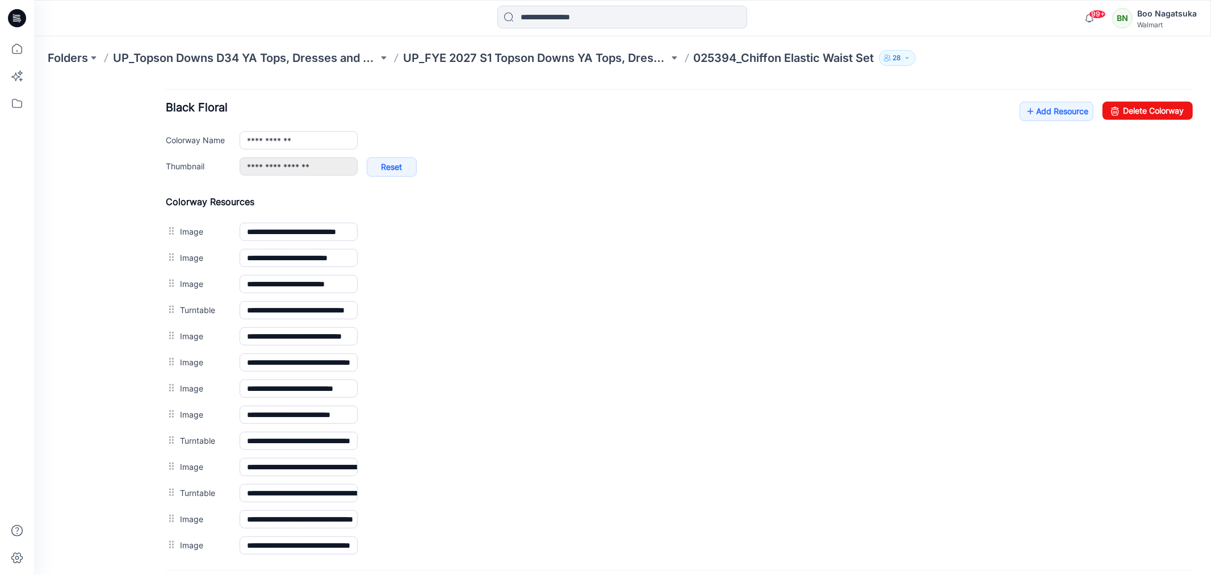
scroll to position [441, 0]
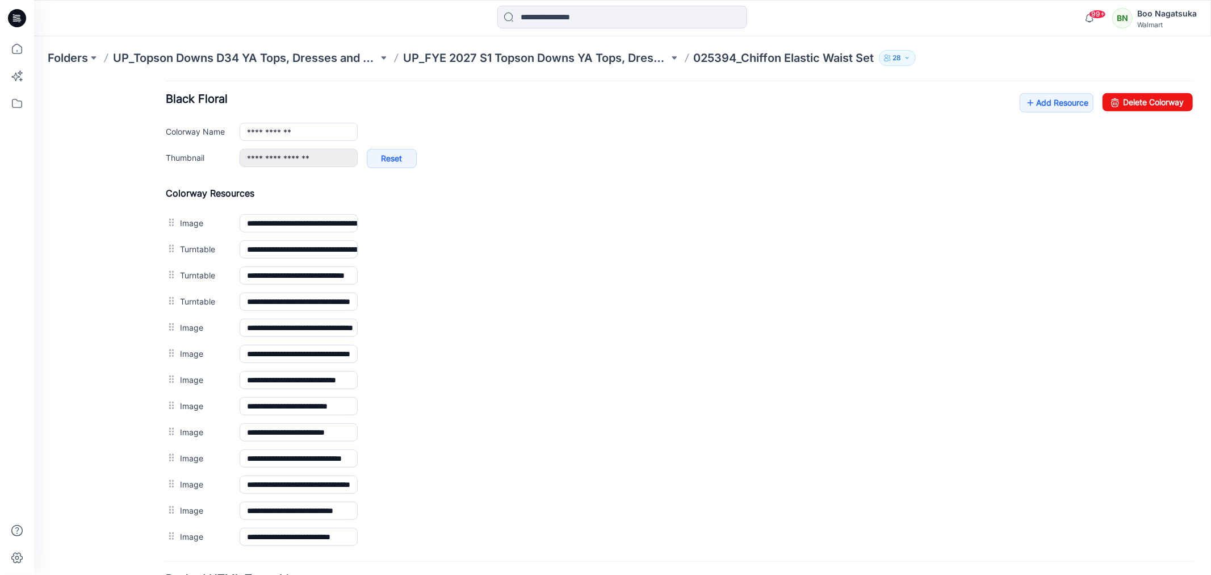
click at [93, 508] on div "General Cover Image Current Version Colorways Packed Turntable" at bounding box center [101, 159] width 91 height 1016
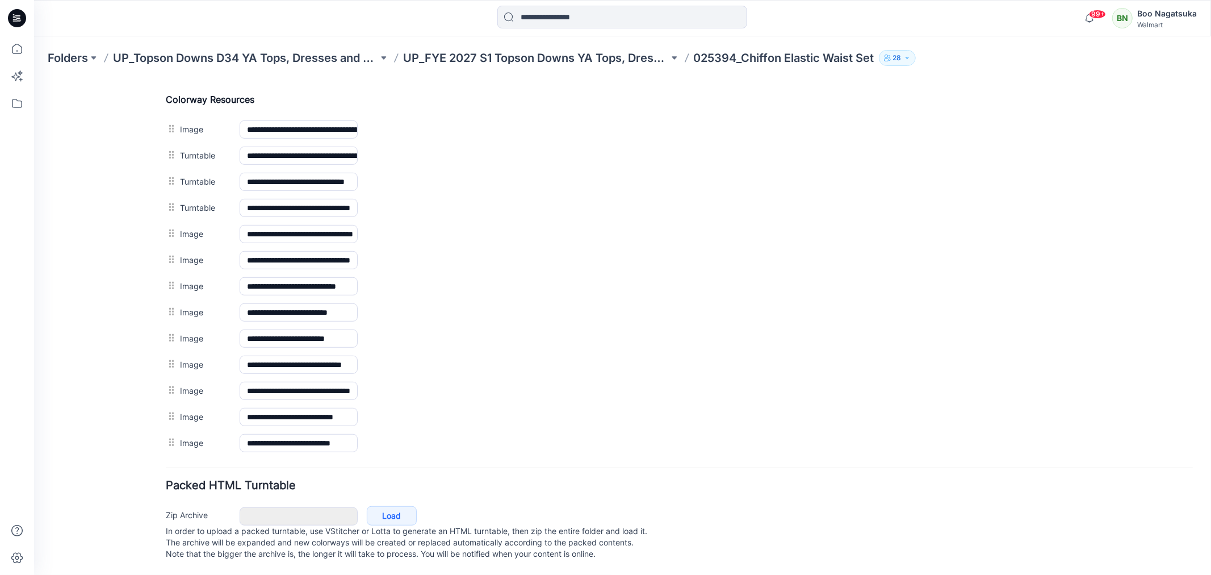
scroll to position [549, 0]
click at [108, 508] on div "General Cover Image Current Version Colorways Packed Turntable" at bounding box center [101, 66] width 91 height 1016
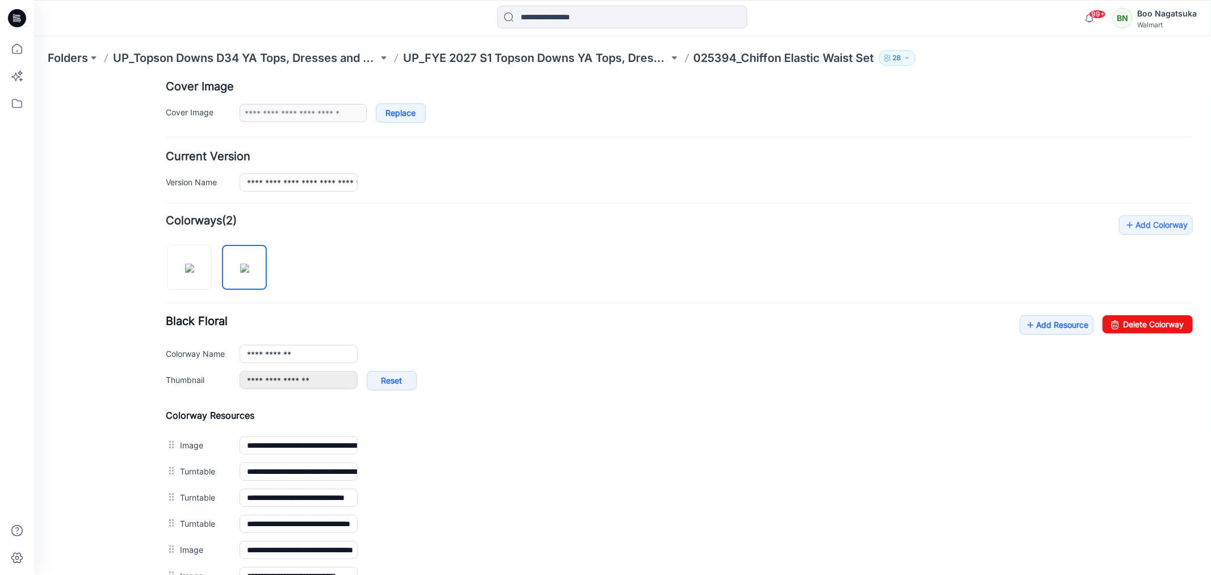
scroll to position [171, 0]
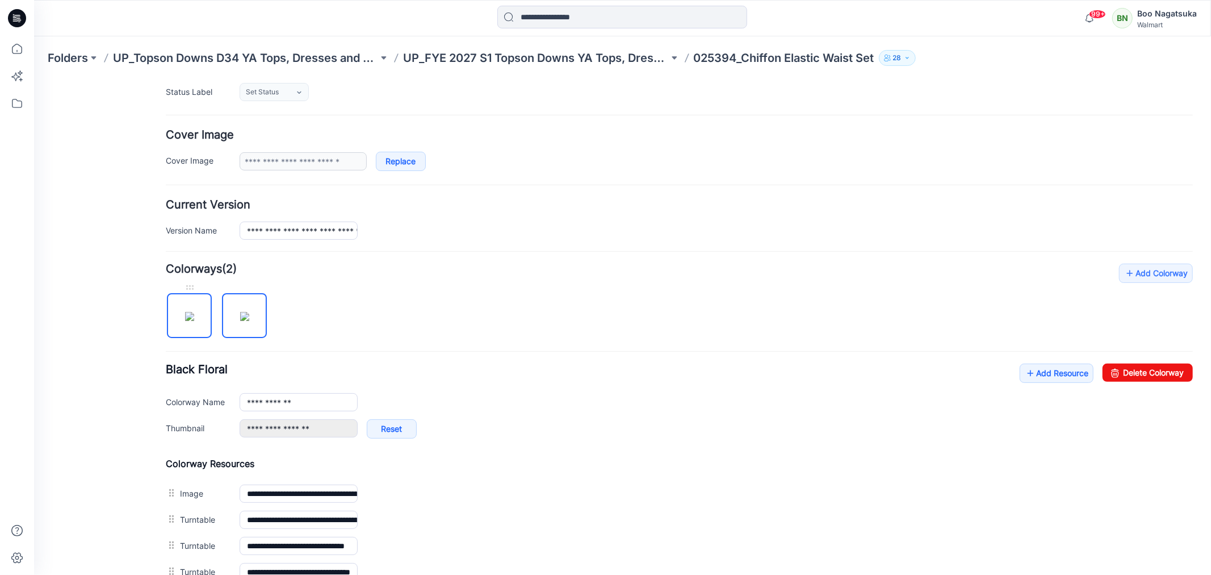
click at [194, 317] on img at bounding box center [189, 315] width 9 height 9
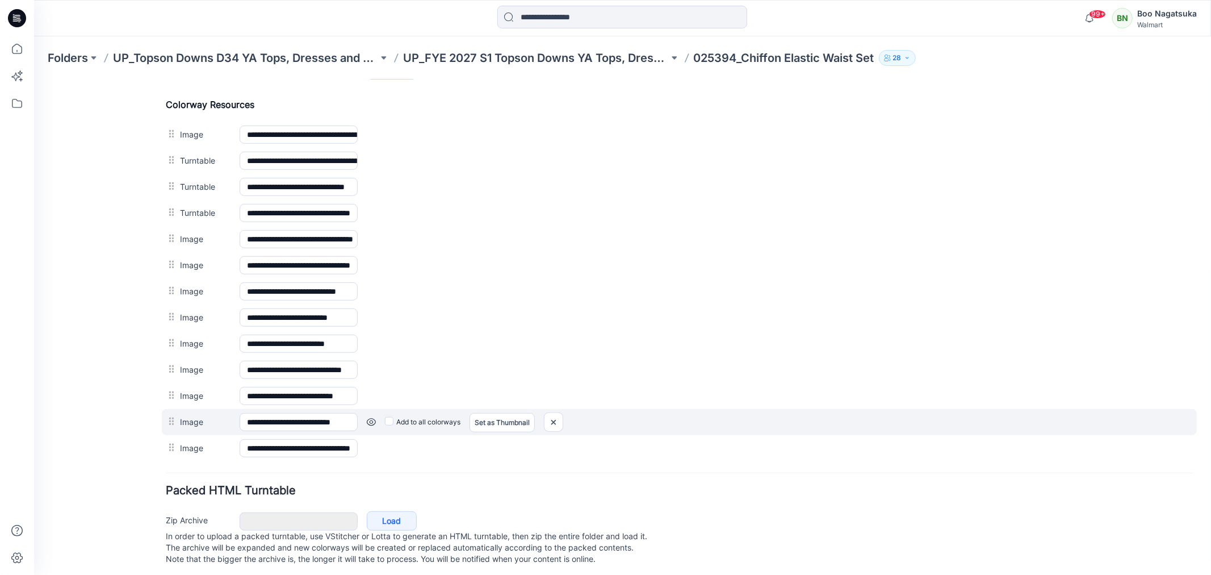
scroll to position [549, 0]
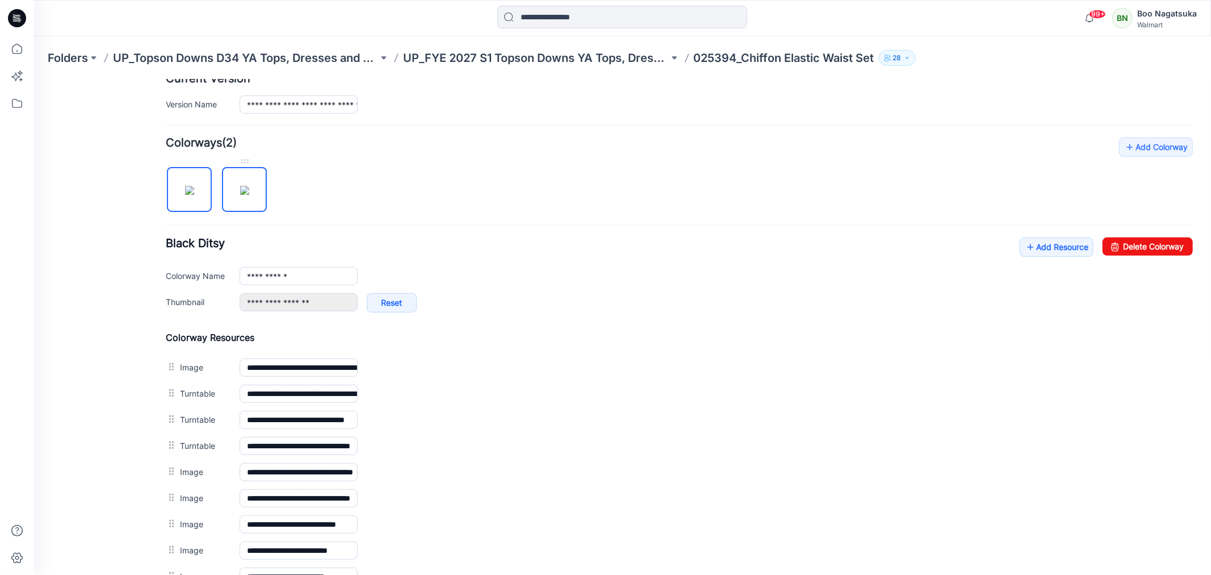
click at [246, 194] on img at bounding box center [244, 189] width 9 height 9
type input "**********"
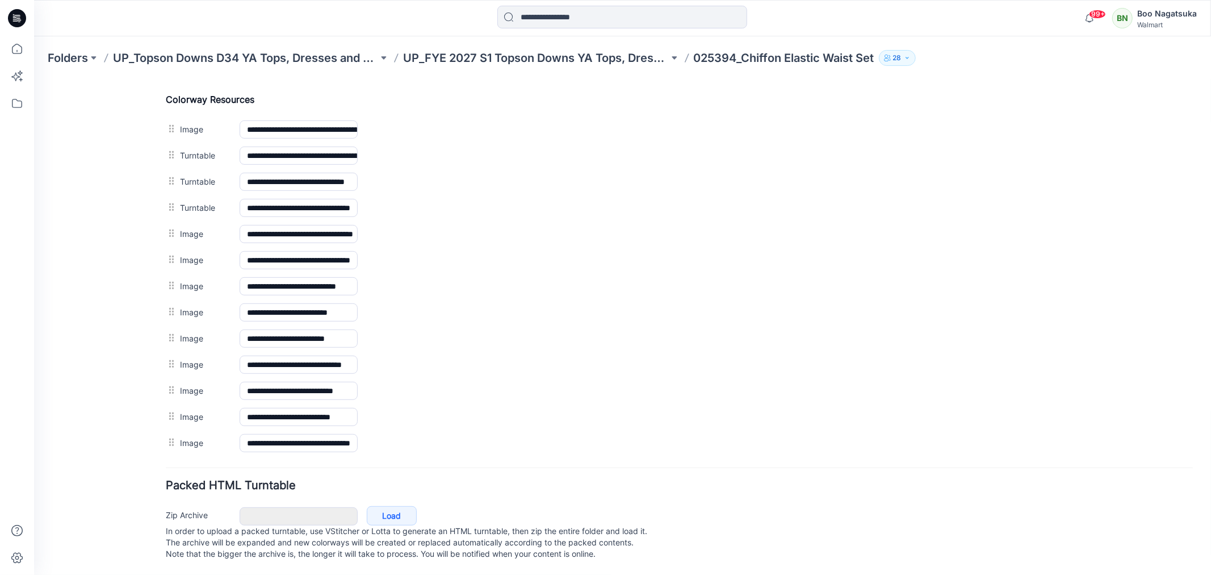
click at [98, 457] on div "General Cover Image Current Version Colorways Packed Turntable" at bounding box center [101, 66] width 91 height 1016
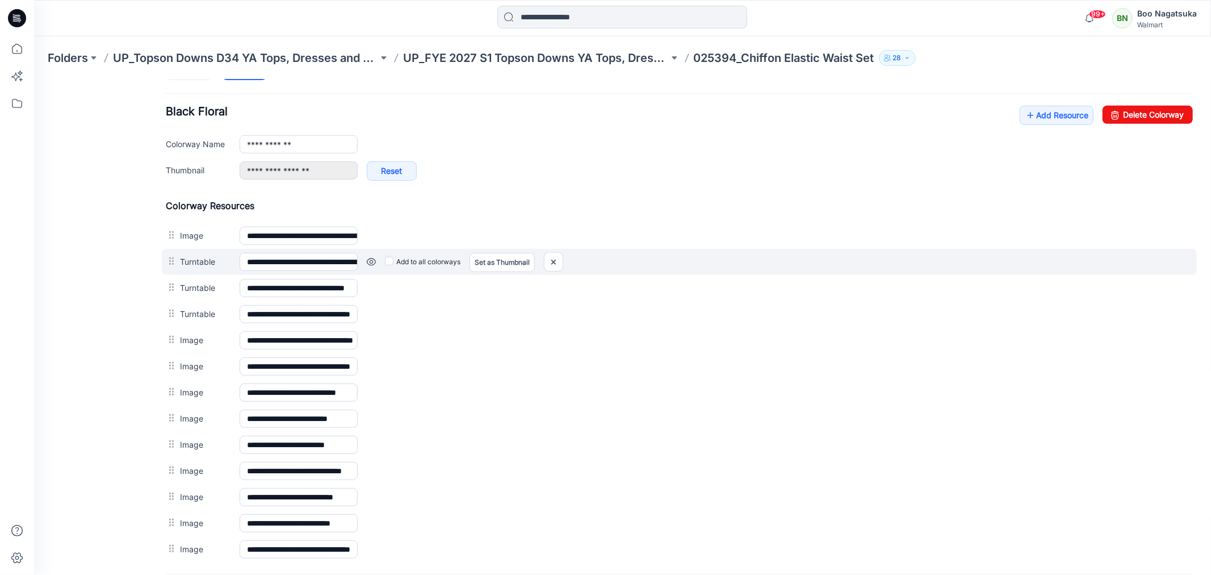
scroll to position [423, 0]
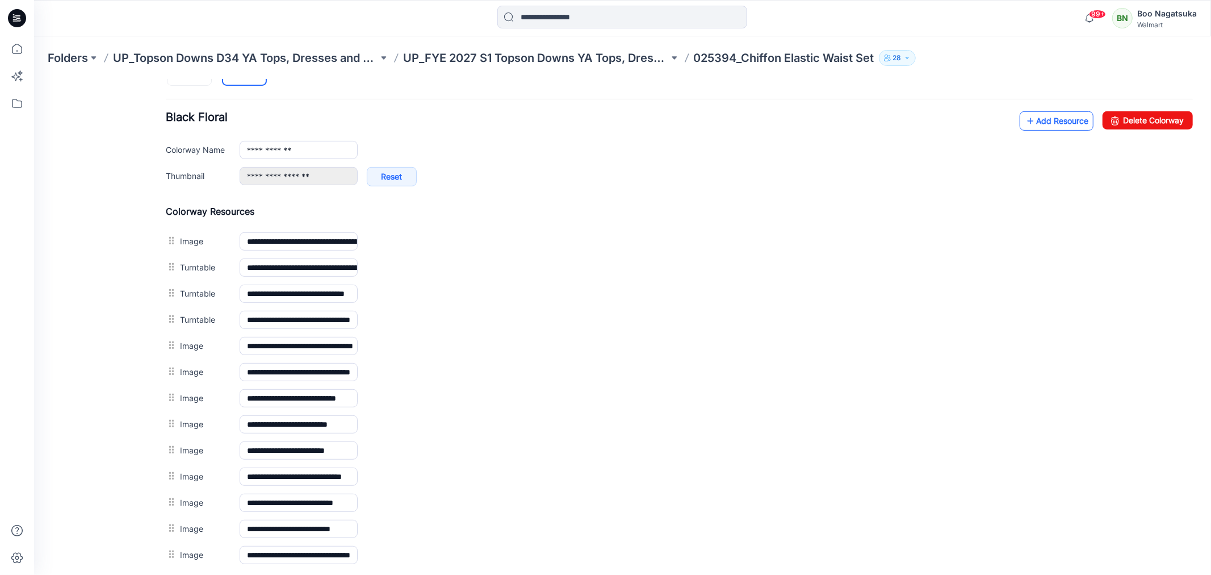
click at [1040, 120] on link "Add Resource" at bounding box center [1056, 120] width 74 height 19
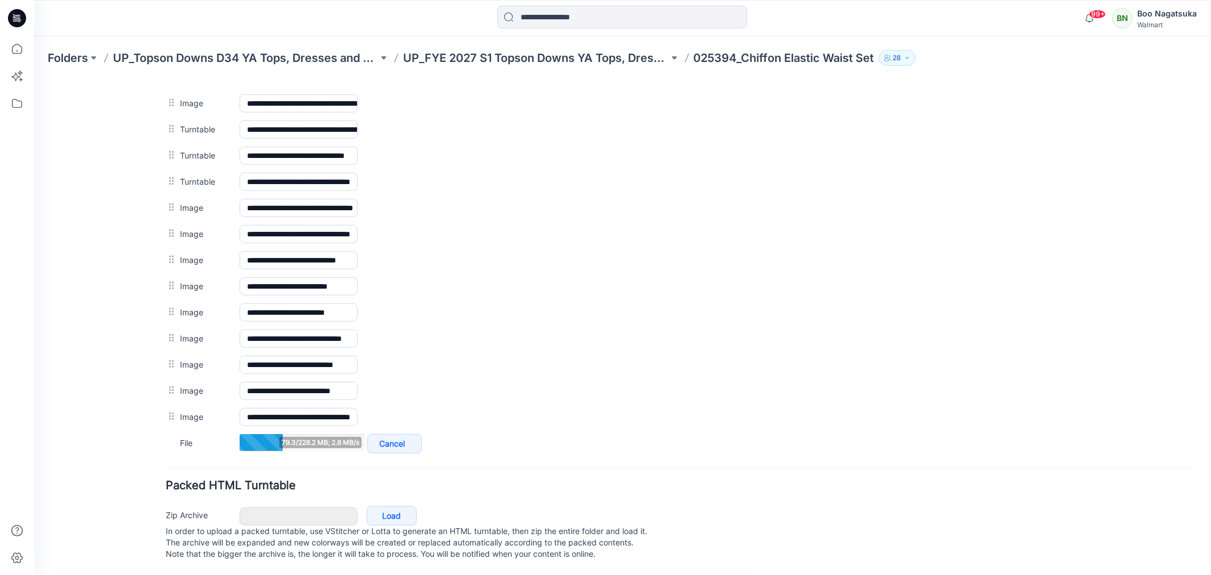
scroll to position [575, 0]
drag, startPoint x: 349, startPoint y: 431, endPoint x: 353, endPoint y: 445, distance: 14.7
click at [348, 433] on input "**********" at bounding box center [298, 442] width 118 height 18
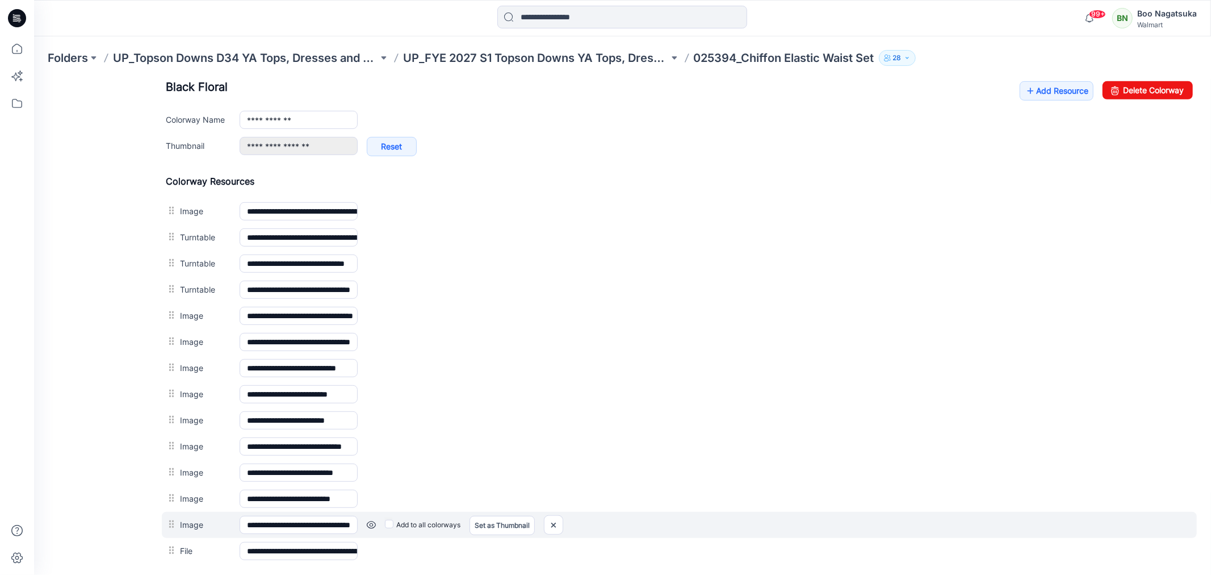
scroll to position [70, 0]
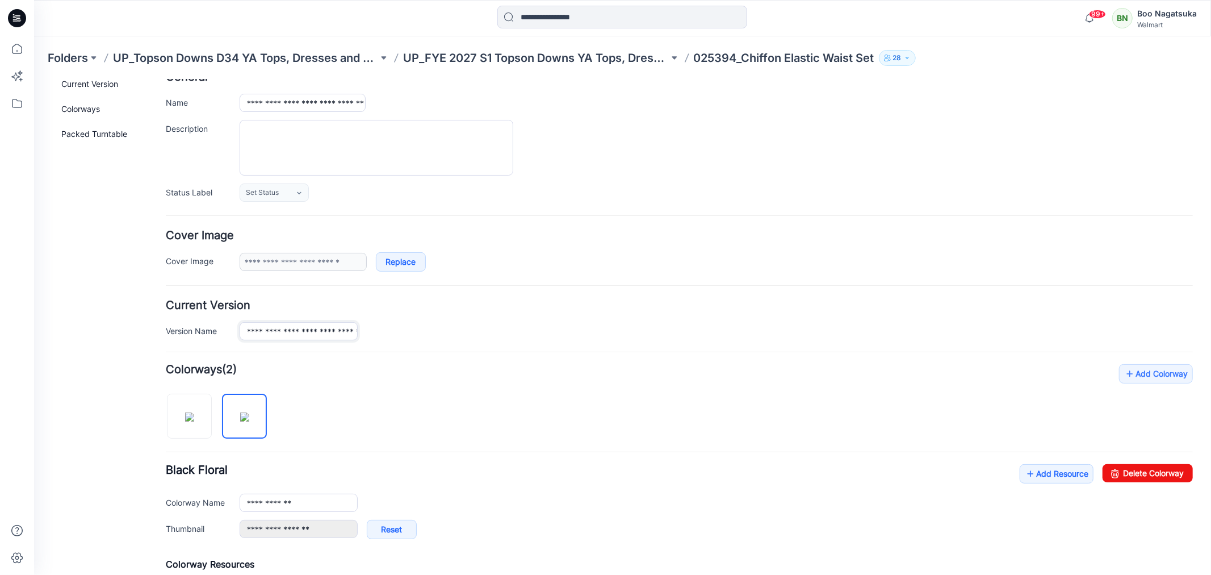
click at [348, 330] on input "**********" at bounding box center [298, 330] width 118 height 18
drag, startPoint x: 280, startPoint y: 102, endPoint x: 468, endPoint y: 108, distance: 188.0
click at [468, 108] on div "**********" at bounding box center [715, 102] width 953 height 18
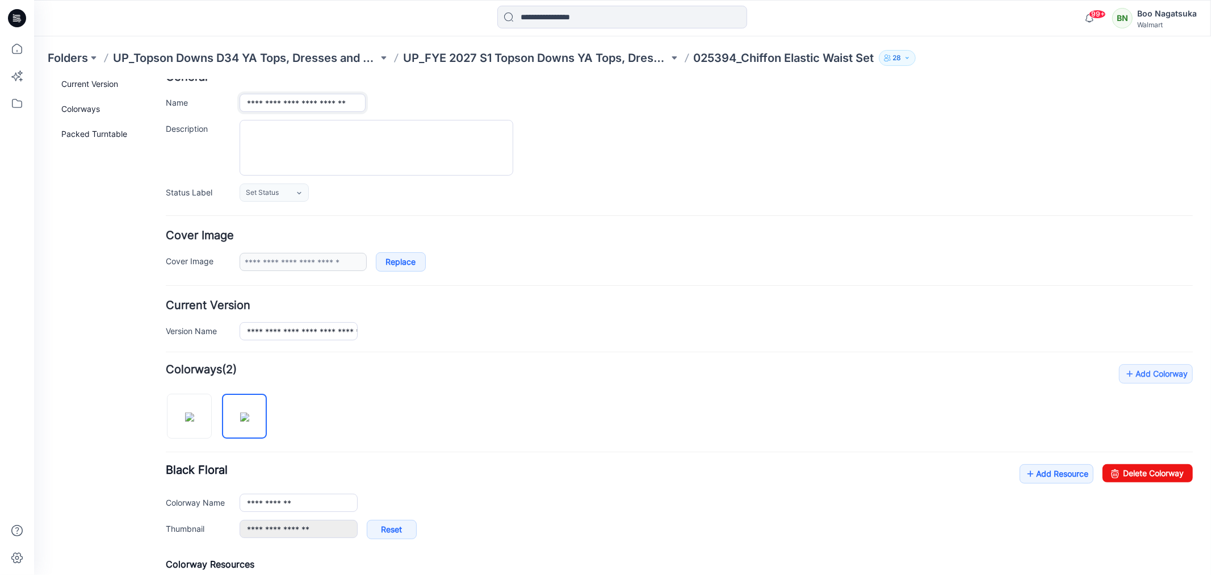
type input "**********"
drag, startPoint x: 78, startPoint y: 219, endPoint x: 76, endPoint y: 241, distance: 22.2
click at [78, 221] on div "General Cover Image Current Version Colorways Packed Turntable" at bounding box center [101, 543] width 91 height 1042
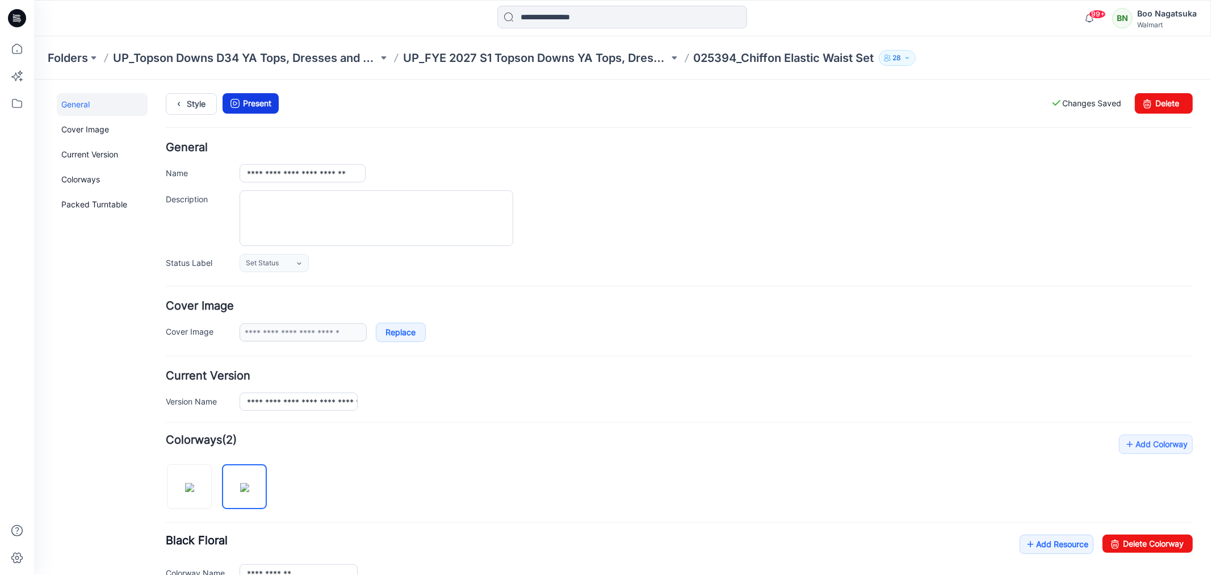
click at [252, 103] on link "Present" at bounding box center [250, 103] width 56 height 20
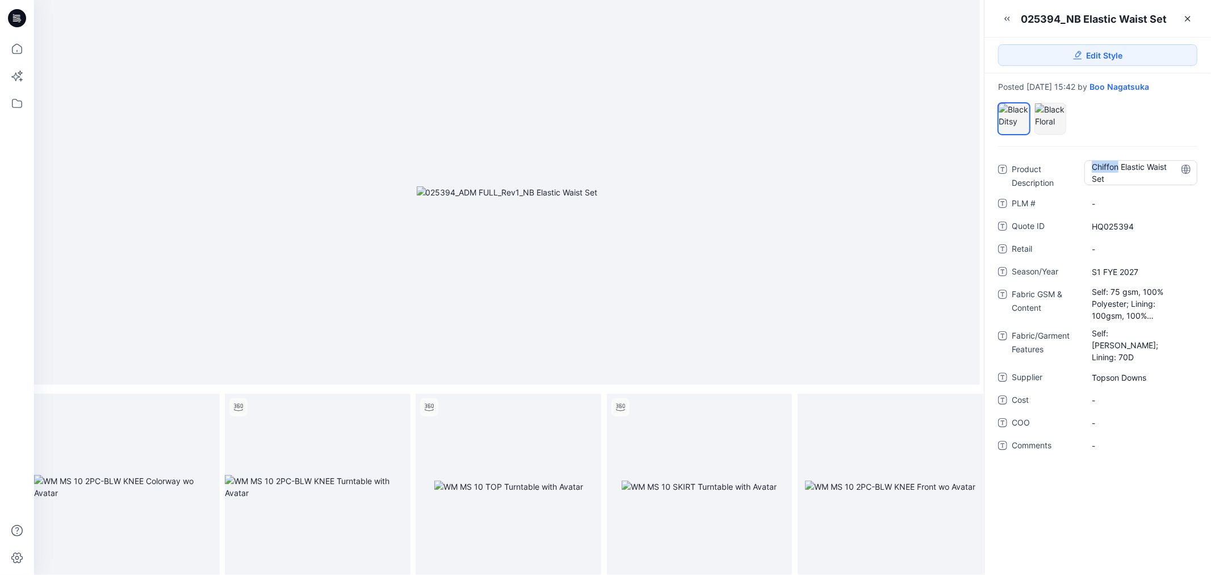
drag, startPoint x: 1094, startPoint y: 166, endPoint x: 1120, endPoint y: 168, distance: 25.6
click at [1120, 168] on Description "Chiffon Elastic Waist Set" at bounding box center [1141, 173] width 98 height 24
drag, startPoint x: 1121, startPoint y: 167, endPoint x: 1003, endPoint y: 194, distance: 120.9
click at [1035, 180] on div "**********" at bounding box center [1097, 175] width 199 height 30
type textarea "**********"
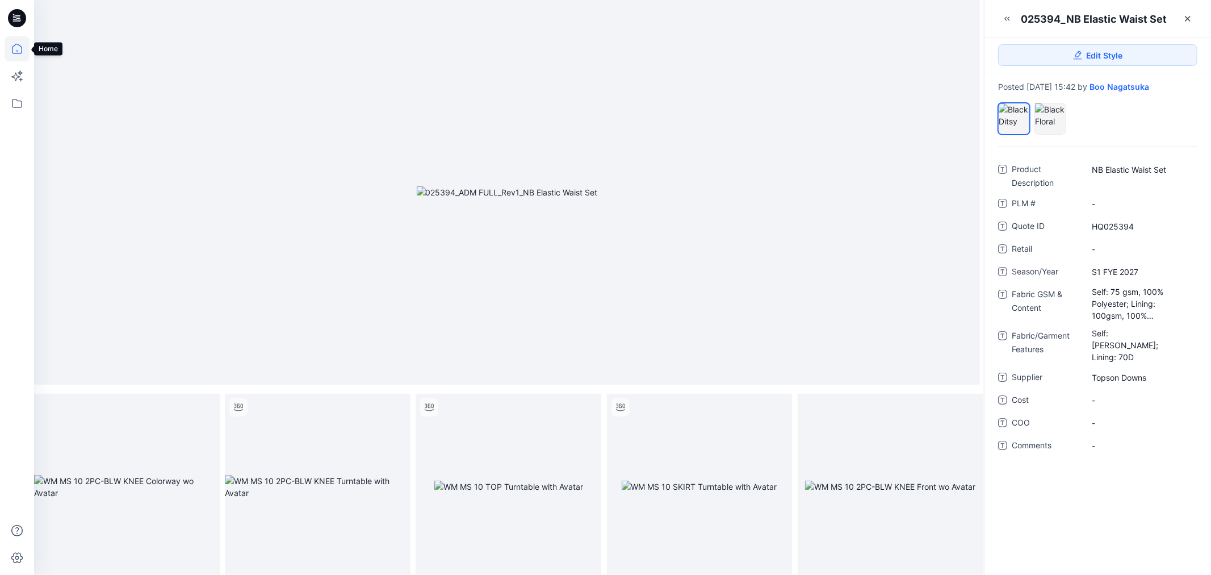
drag, startPoint x: 15, startPoint y: 45, endPoint x: 20, endPoint y: 53, distance: 9.3
click at [16, 45] on icon at bounding box center [17, 48] width 25 height 25
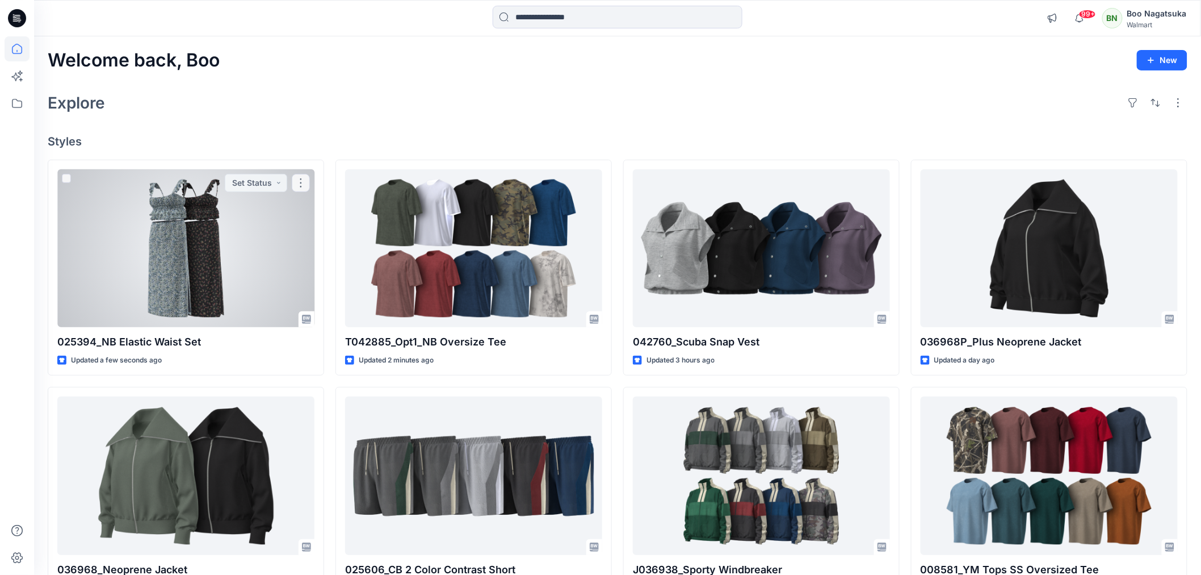
click at [252, 279] on div at bounding box center [185, 248] width 257 height 158
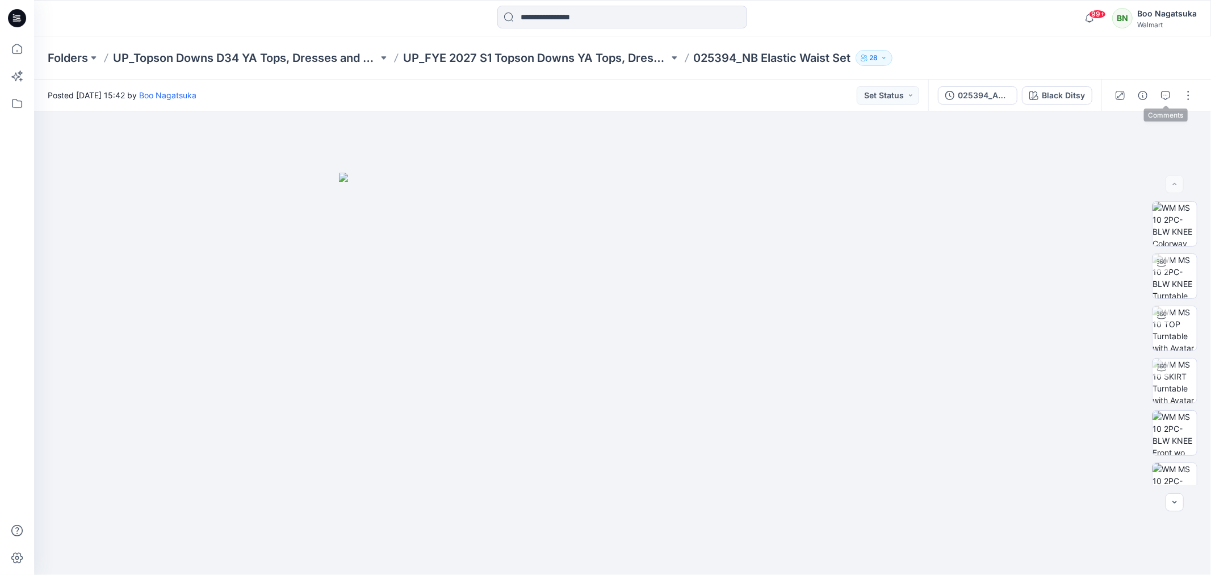
click at [1162, 93] on icon "button" at bounding box center [1165, 95] width 9 height 9
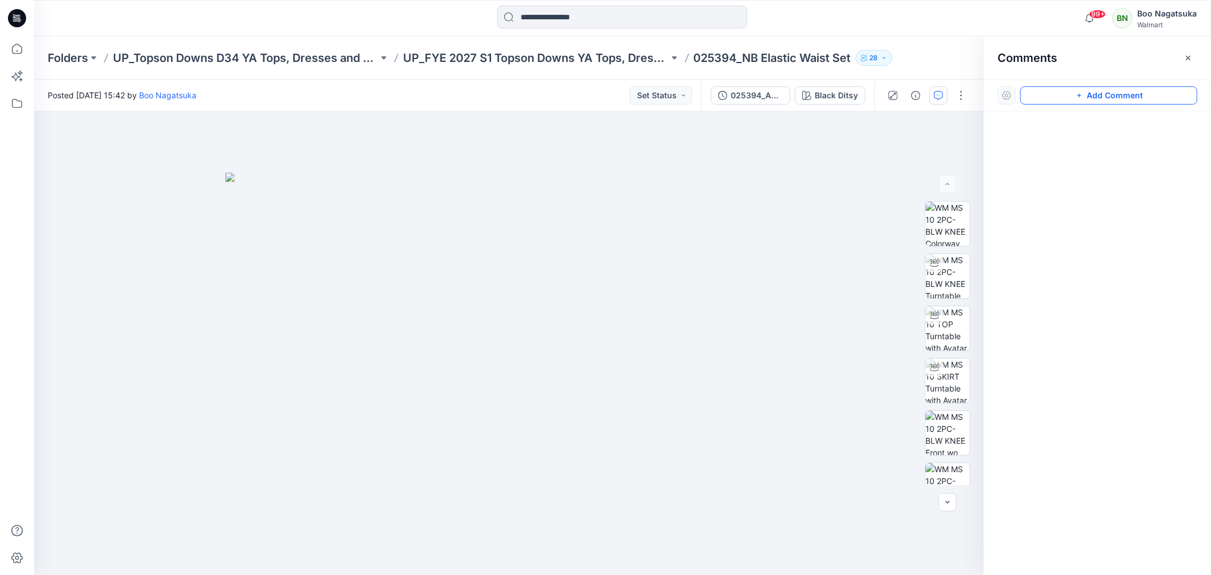
click at [1136, 95] on button "Add Comment" at bounding box center [1108, 95] width 177 height 18
click at [483, 236] on div "1" at bounding box center [509, 342] width 950 height 463
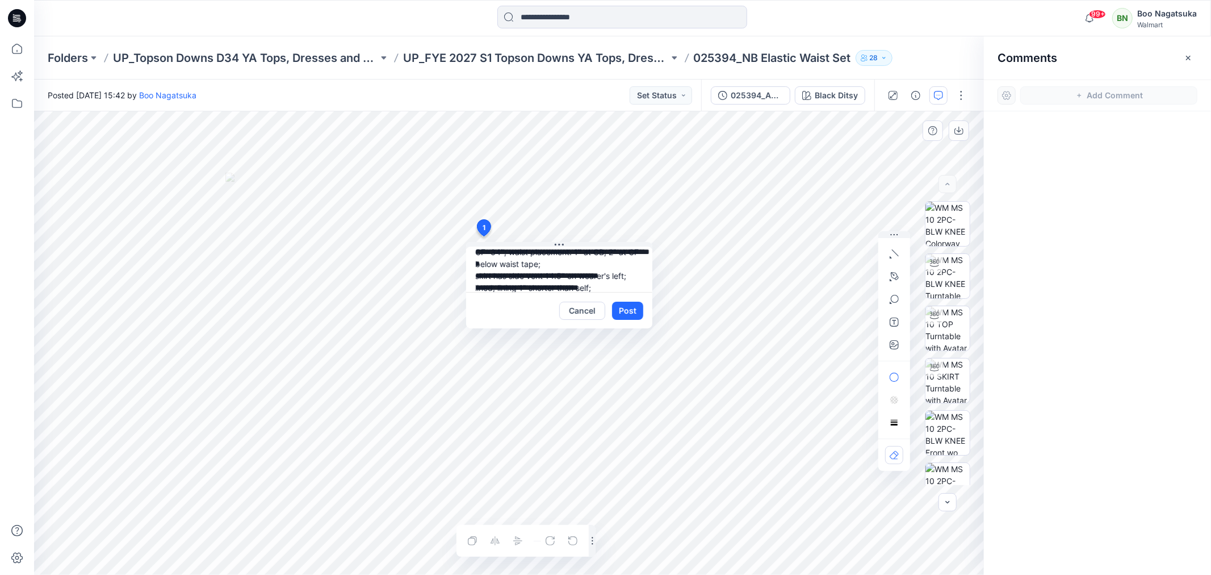
scroll to position [69, 0]
type textarea "**********"
drag, startPoint x: 624, startPoint y: 308, endPoint x: 626, endPoint y: 318, distance: 10.4
click at [623, 309] on button "Post" at bounding box center [627, 310] width 31 height 18
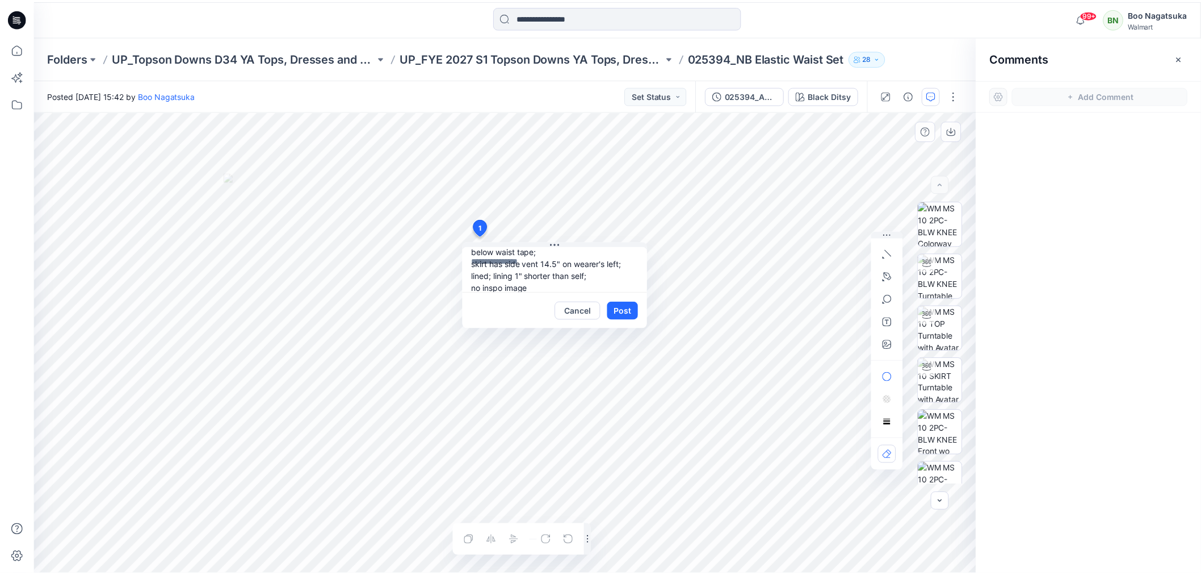
scroll to position [0, 0]
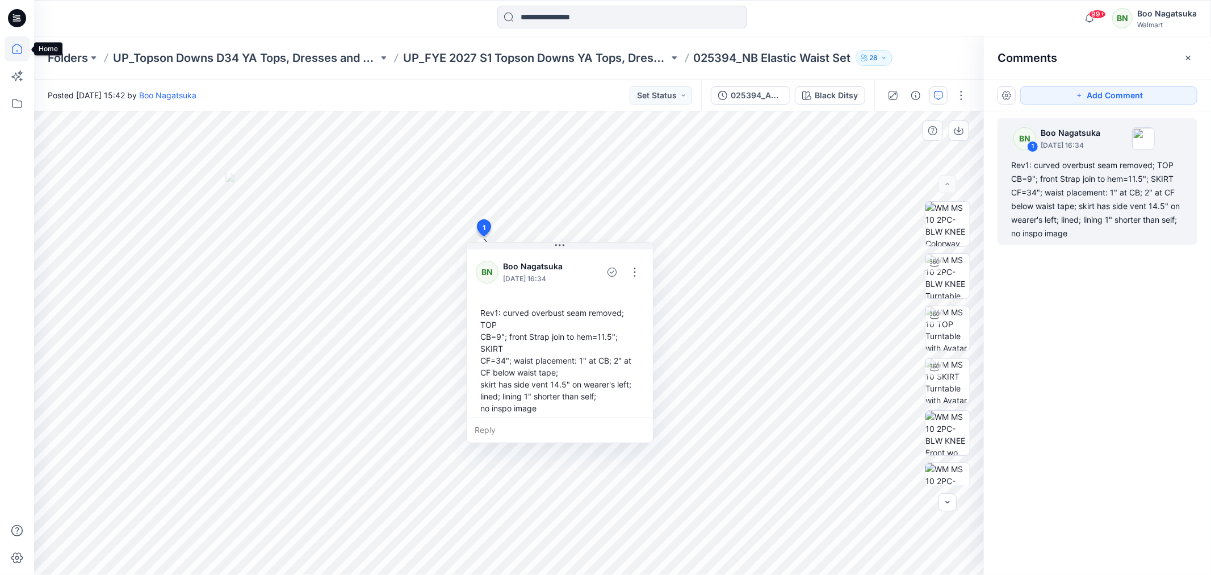
click at [8, 48] on icon at bounding box center [17, 48] width 25 height 25
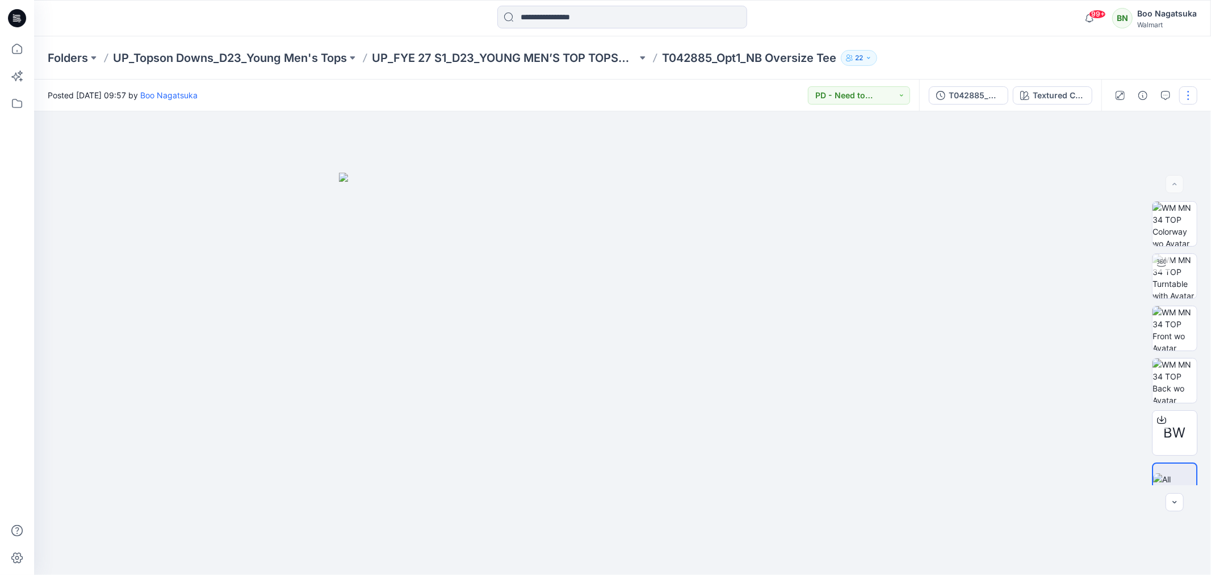
click at [1191, 91] on button "button" at bounding box center [1188, 95] width 18 height 18
click at [1113, 152] on p "Edit" at bounding box center [1116, 153] width 14 height 12
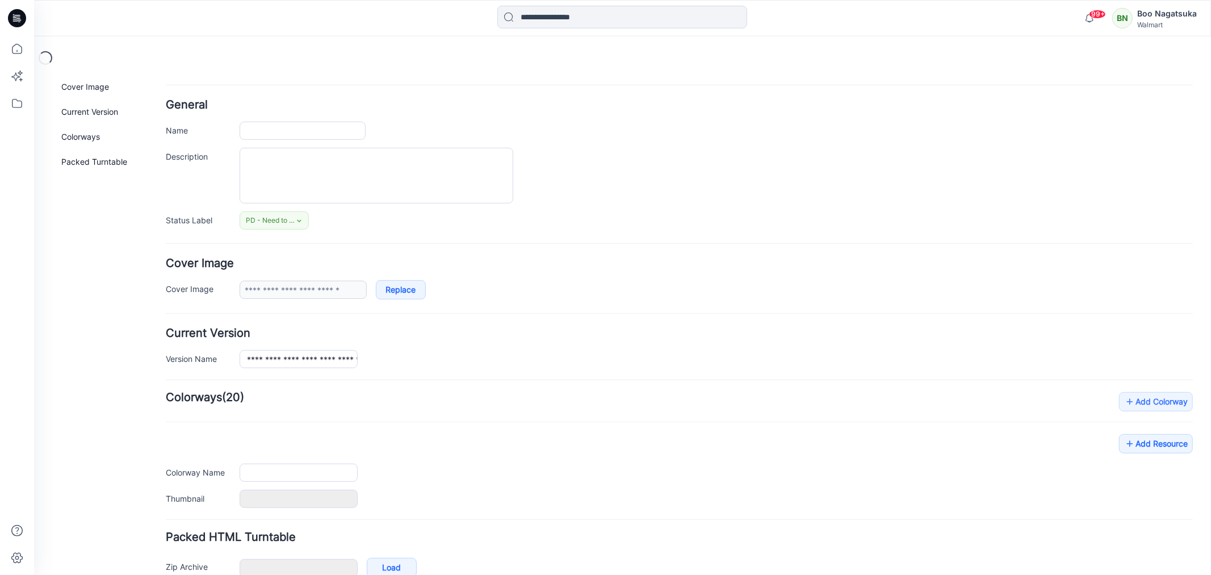
type input "**********"
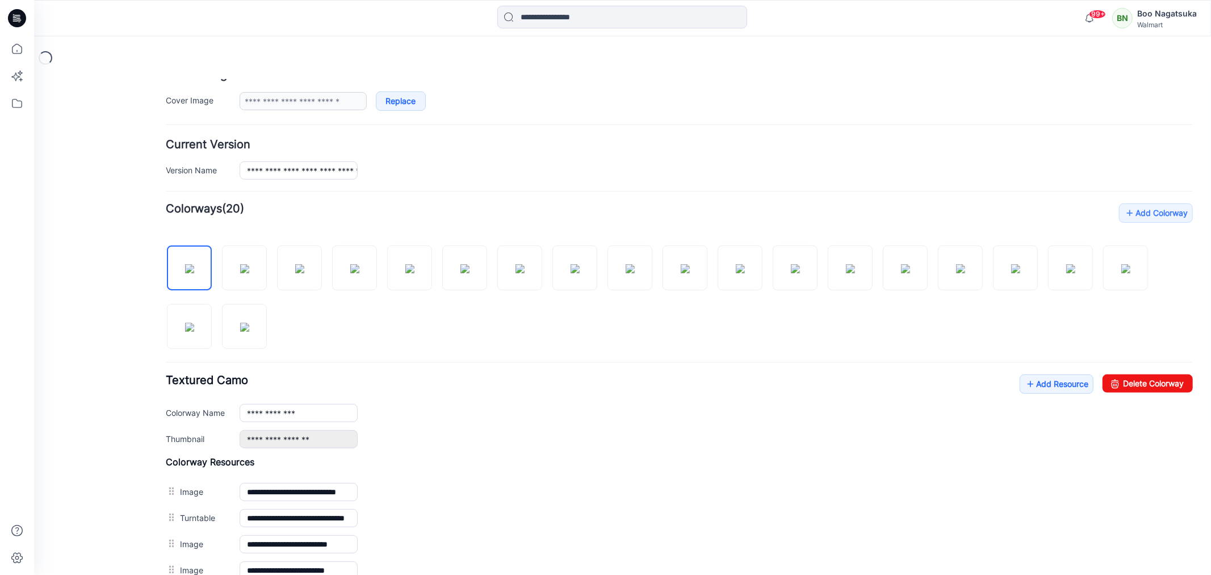
scroll to position [233, 0]
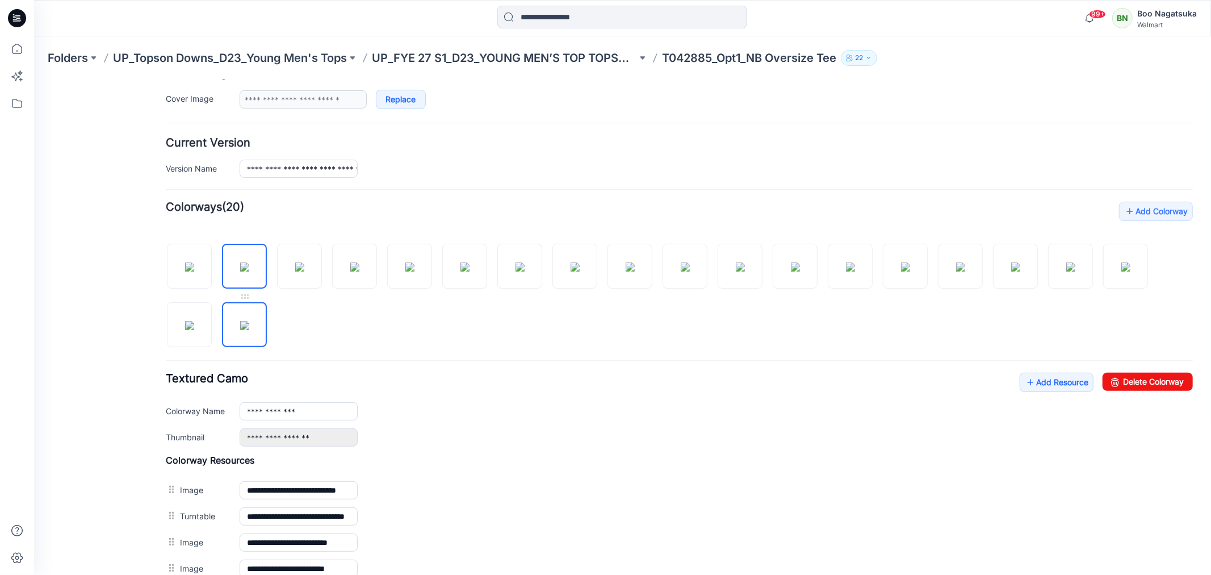
click at [245, 328] on img at bounding box center [244, 324] width 9 height 9
click at [246, 329] on img at bounding box center [244, 324] width 9 height 9
click at [413, 271] on img at bounding box center [409, 266] width 9 height 9
click at [301, 267] on img at bounding box center [299, 266] width 9 height 9
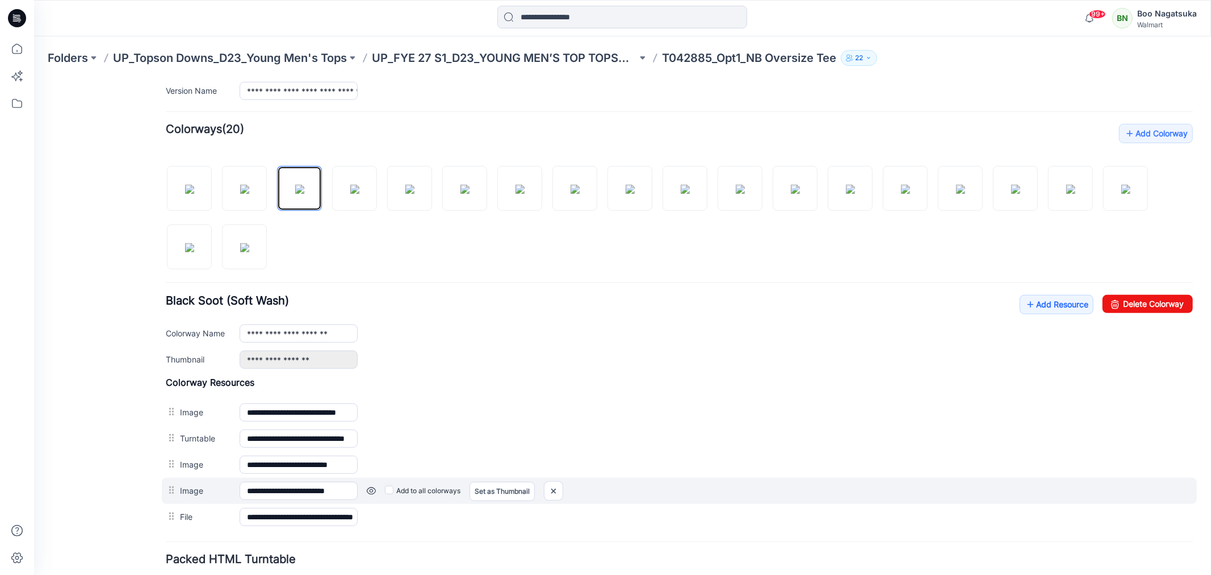
scroll to position [397, 0]
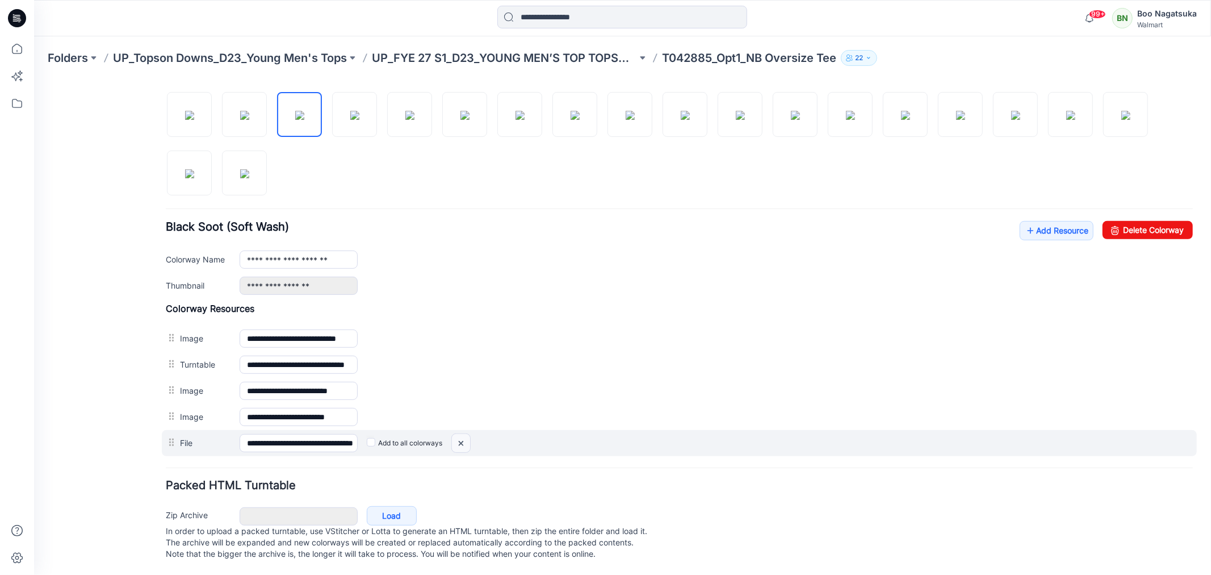
click at [33, 79] on img at bounding box center [33, 79] width 0 height 0
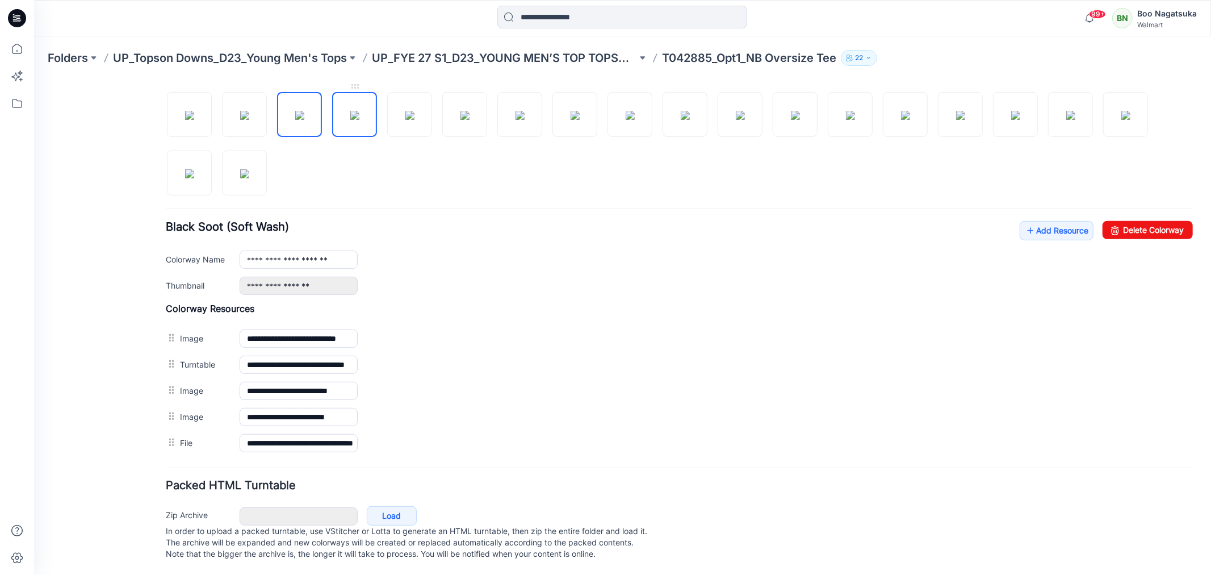
scroll to position [371, 0]
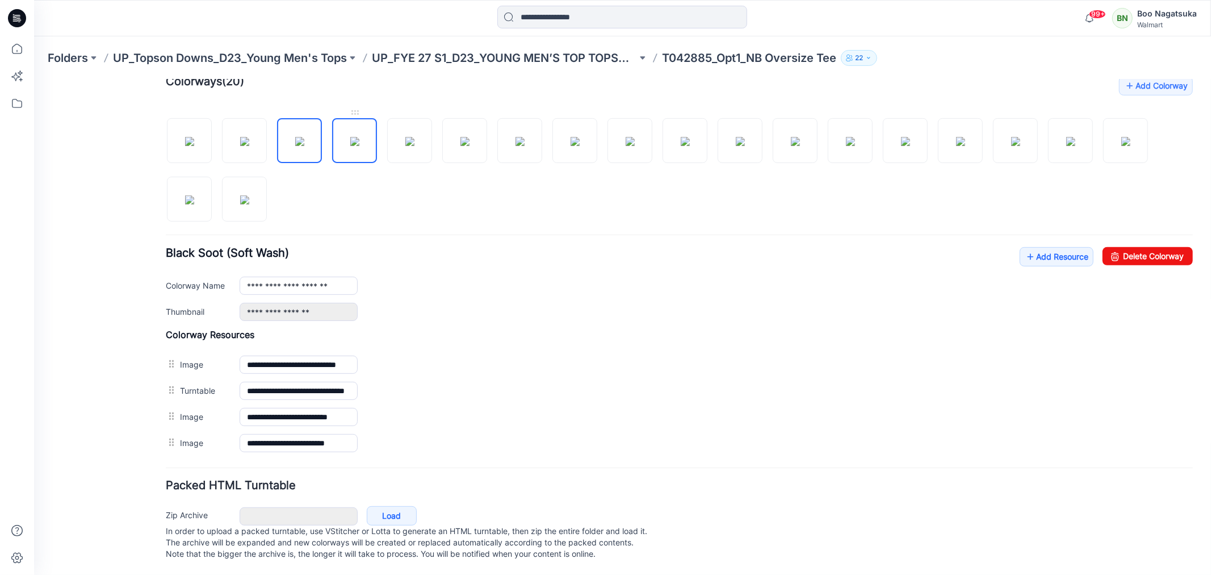
click at [354, 136] on img at bounding box center [354, 140] width 9 height 9
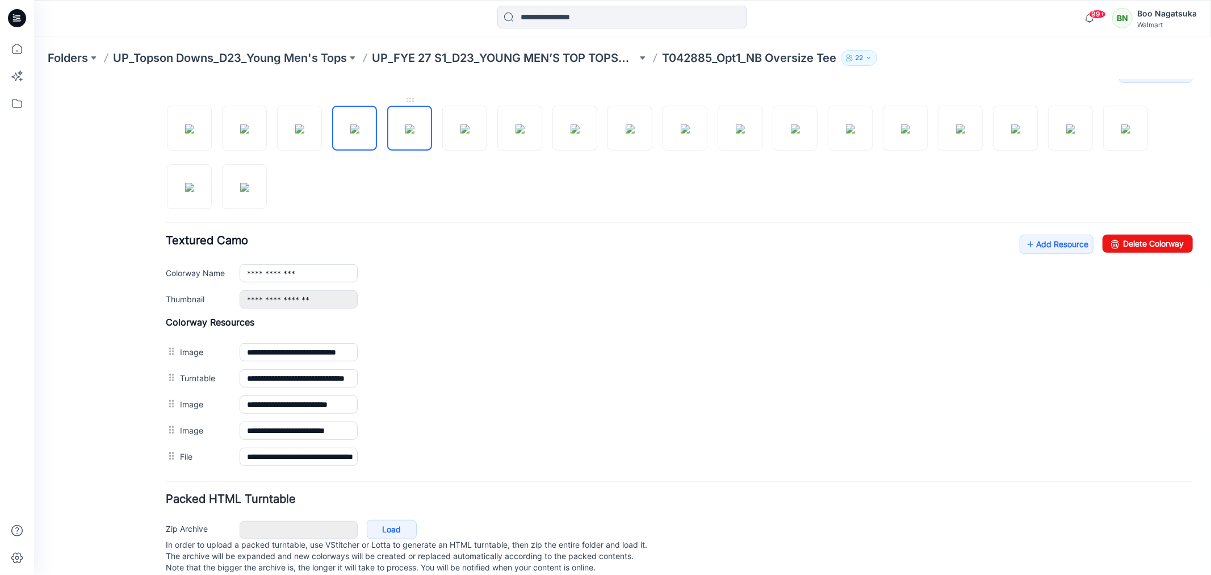
click at [405, 133] on img at bounding box center [409, 128] width 9 height 9
drag, startPoint x: 446, startPoint y: 304, endPoint x: 449, endPoint y: 295, distance: 9.0
click at [446, 303] on div "**********" at bounding box center [715, 299] width 953 height 18
click at [468, 133] on img at bounding box center [464, 128] width 9 height 9
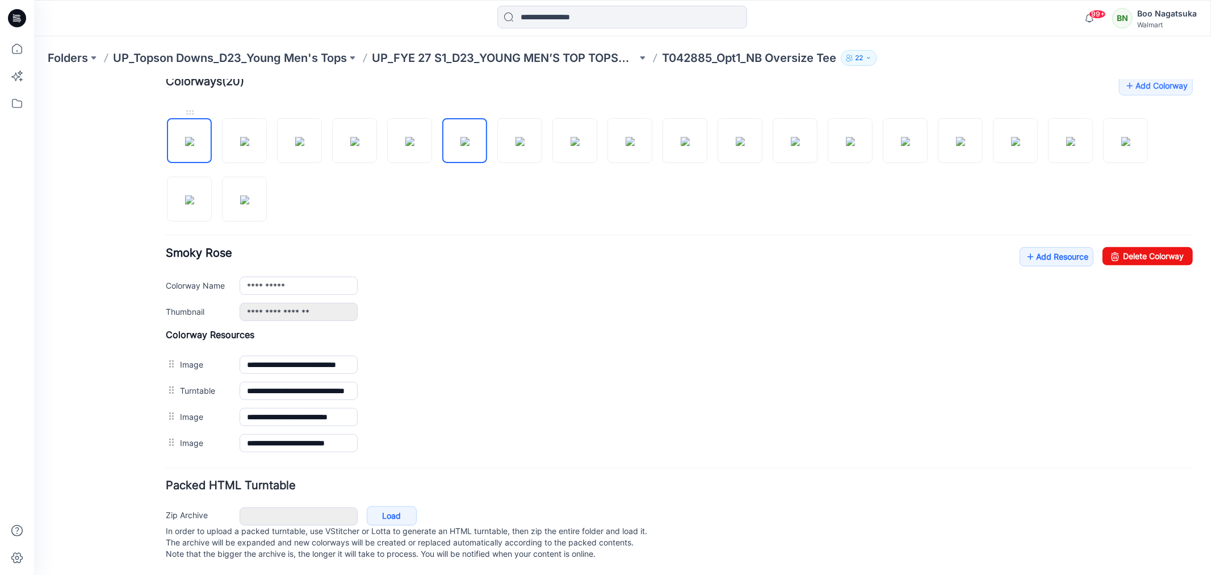
click at [191, 136] on img at bounding box center [189, 140] width 9 height 9
click at [246, 140] on img at bounding box center [244, 140] width 9 height 9
type input "**********"
drag, startPoint x: 120, startPoint y: 483, endPoint x: 142, endPoint y: 471, distance: 25.1
click at [121, 483] on div "General Cover Image Current Version Colorways Packed Turntable" at bounding box center [101, 154] width 91 height 840
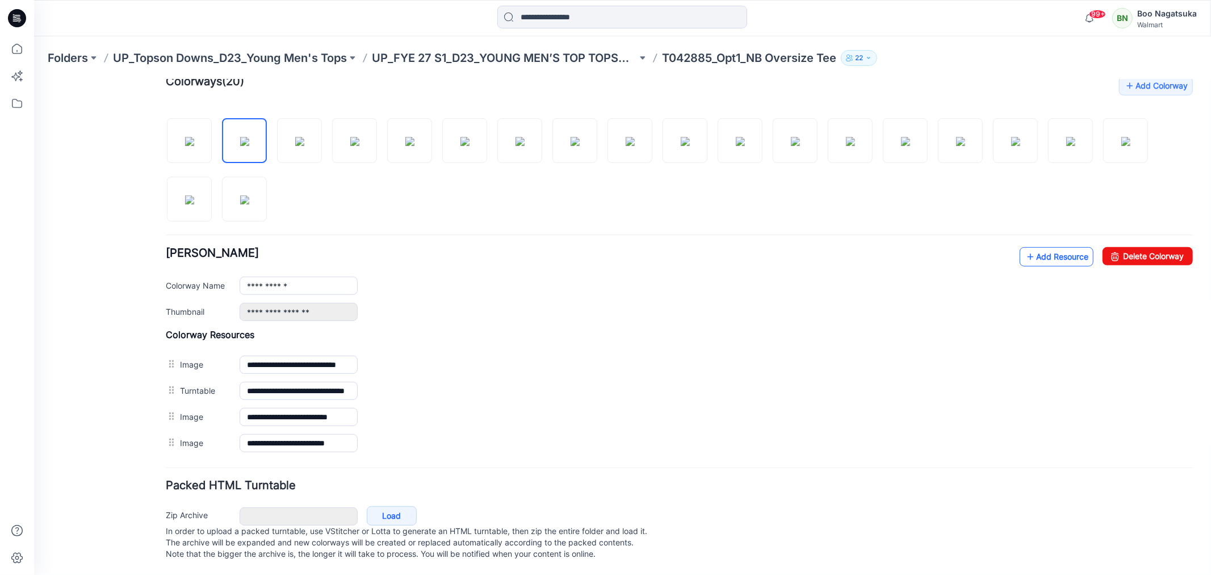
click at [1035, 246] on link "Add Resource" at bounding box center [1056, 255] width 74 height 19
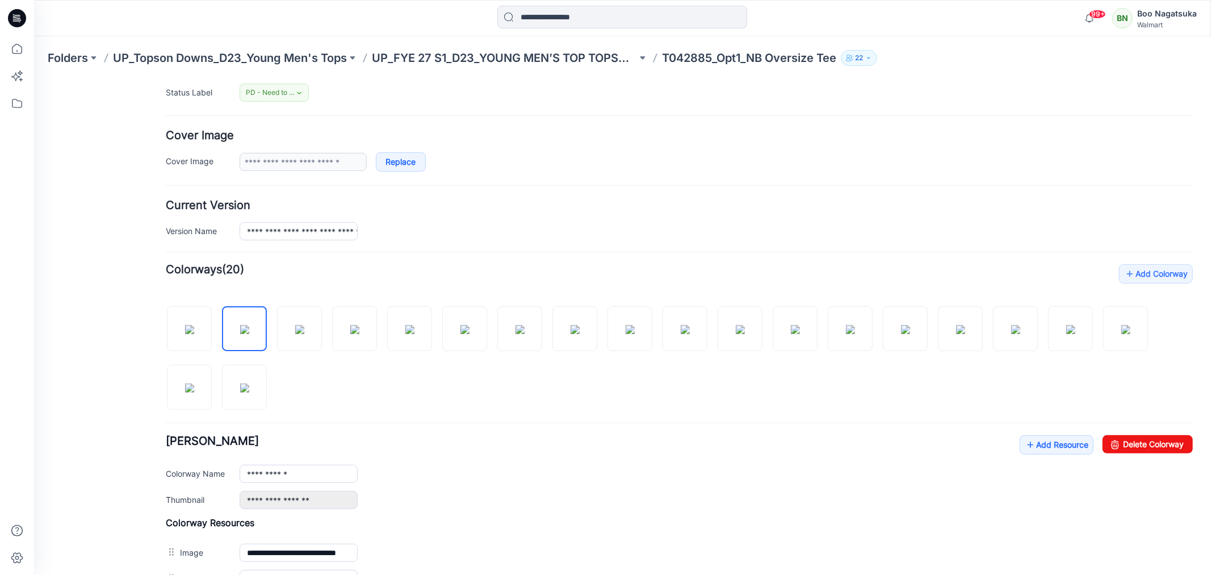
scroll to position [0, 0]
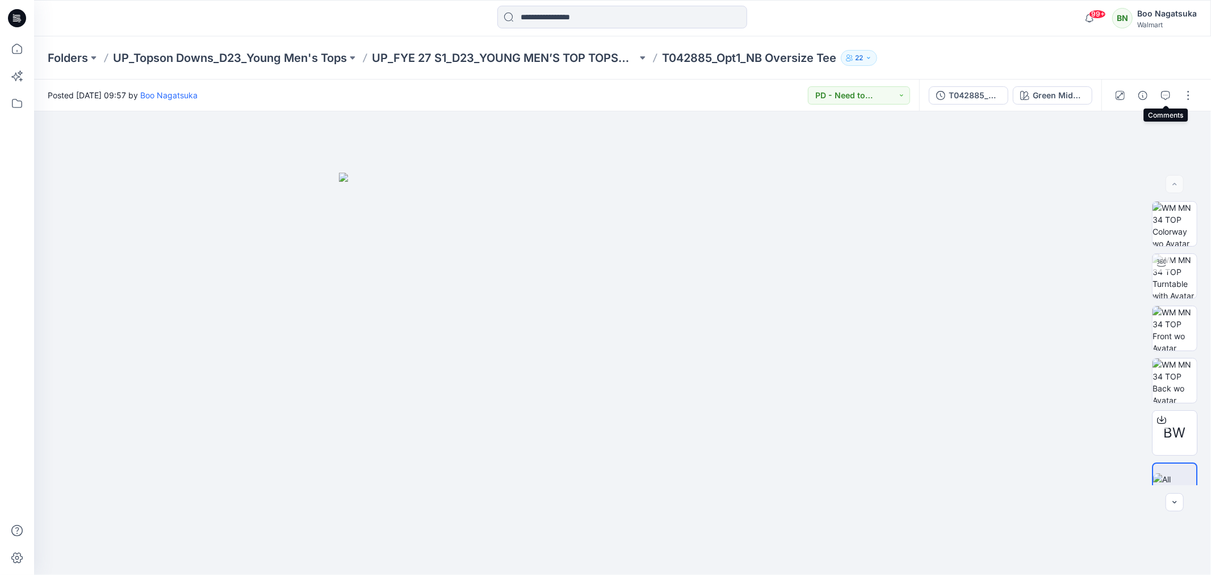
click at [1168, 94] on icon "button" at bounding box center [1165, 95] width 9 height 9
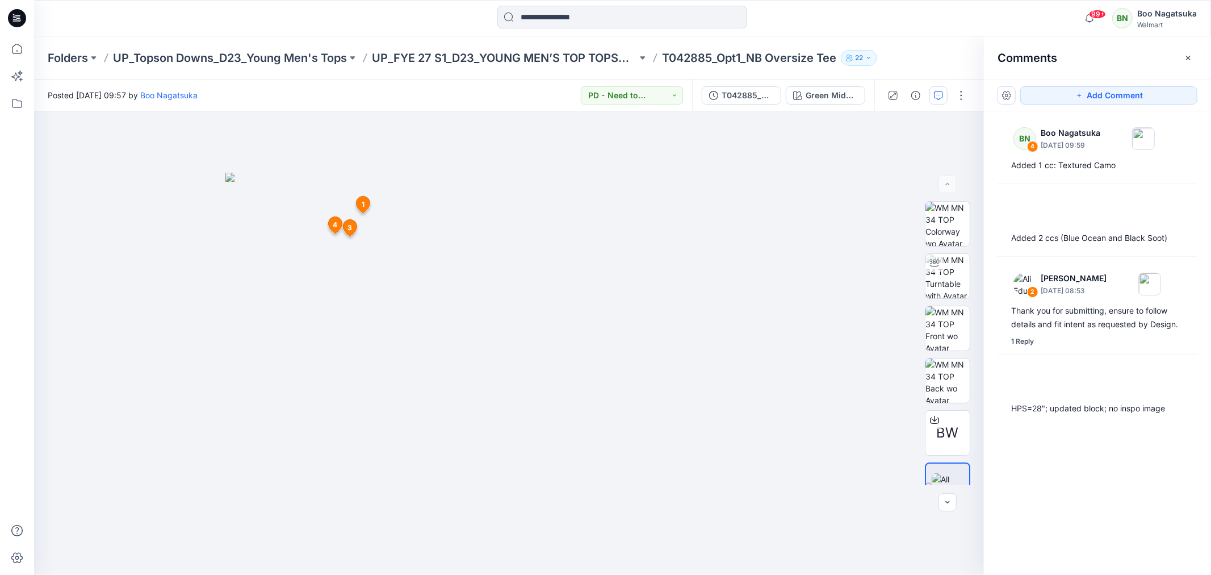
drag, startPoint x: 1155, startPoint y: 94, endPoint x: 1069, endPoint y: 106, distance: 87.1
click at [1149, 95] on button "Add Comment" at bounding box center [1108, 95] width 177 height 18
click at [348, 248] on div "5 1 BN Boo Nagatsuka [DATE] 16:27 HPS=28"; updated block; no inspo image Reply …" at bounding box center [509, 342] width 950 height 463
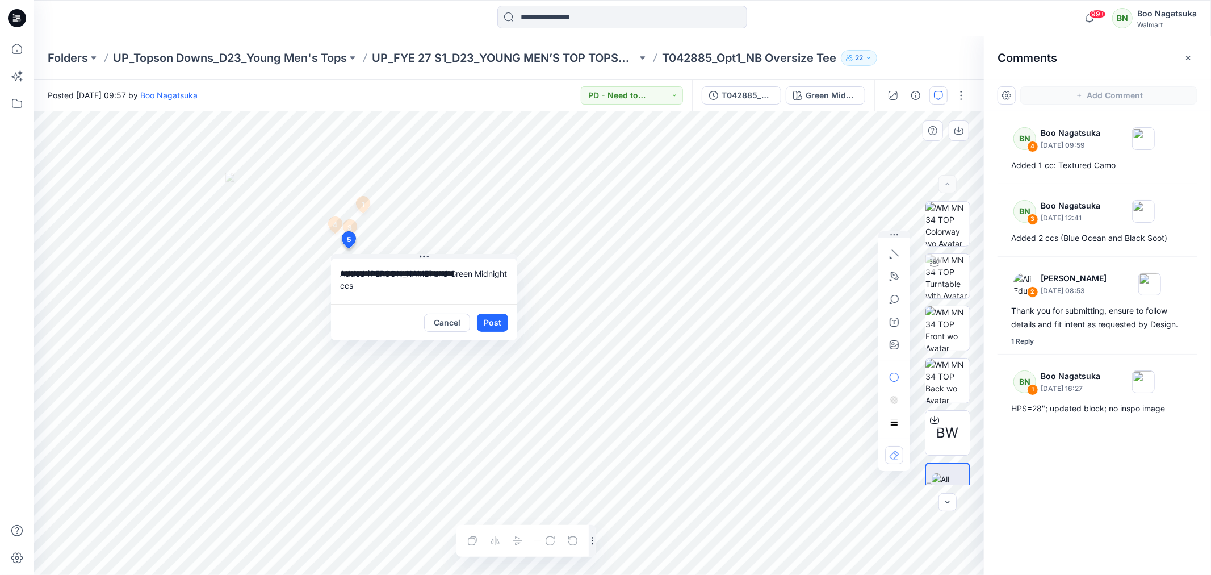
type textarea "**********"
click at [494, 322] on button "Post" at bounding box center [492, 322] width 31 height 18
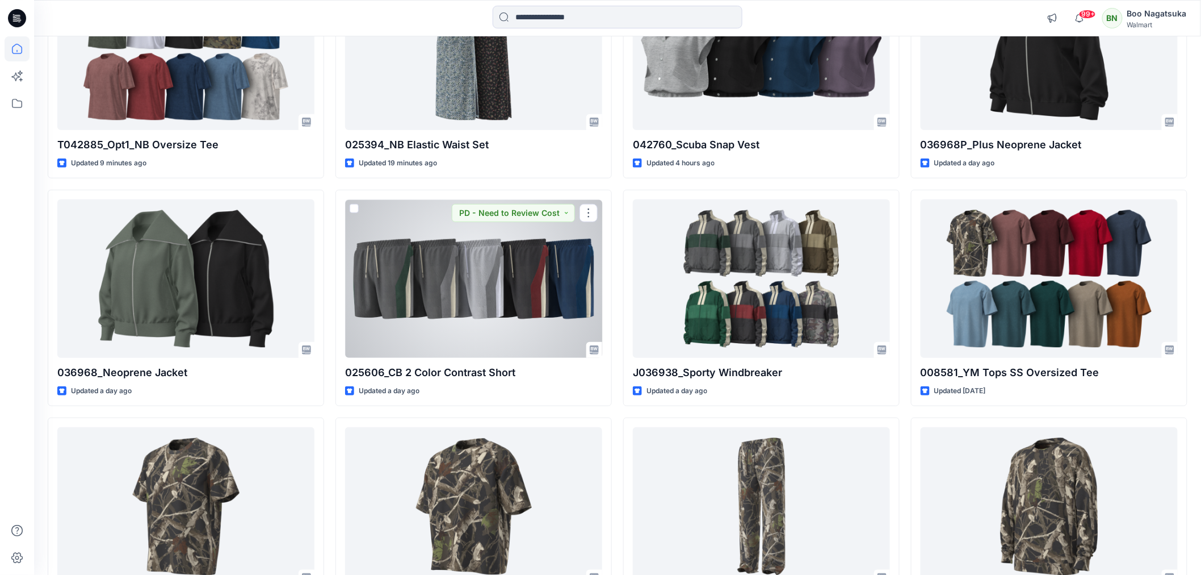
scroll to position [252, 0]
